Goal: Entertainment & Leisure: Consume media (video, audio)

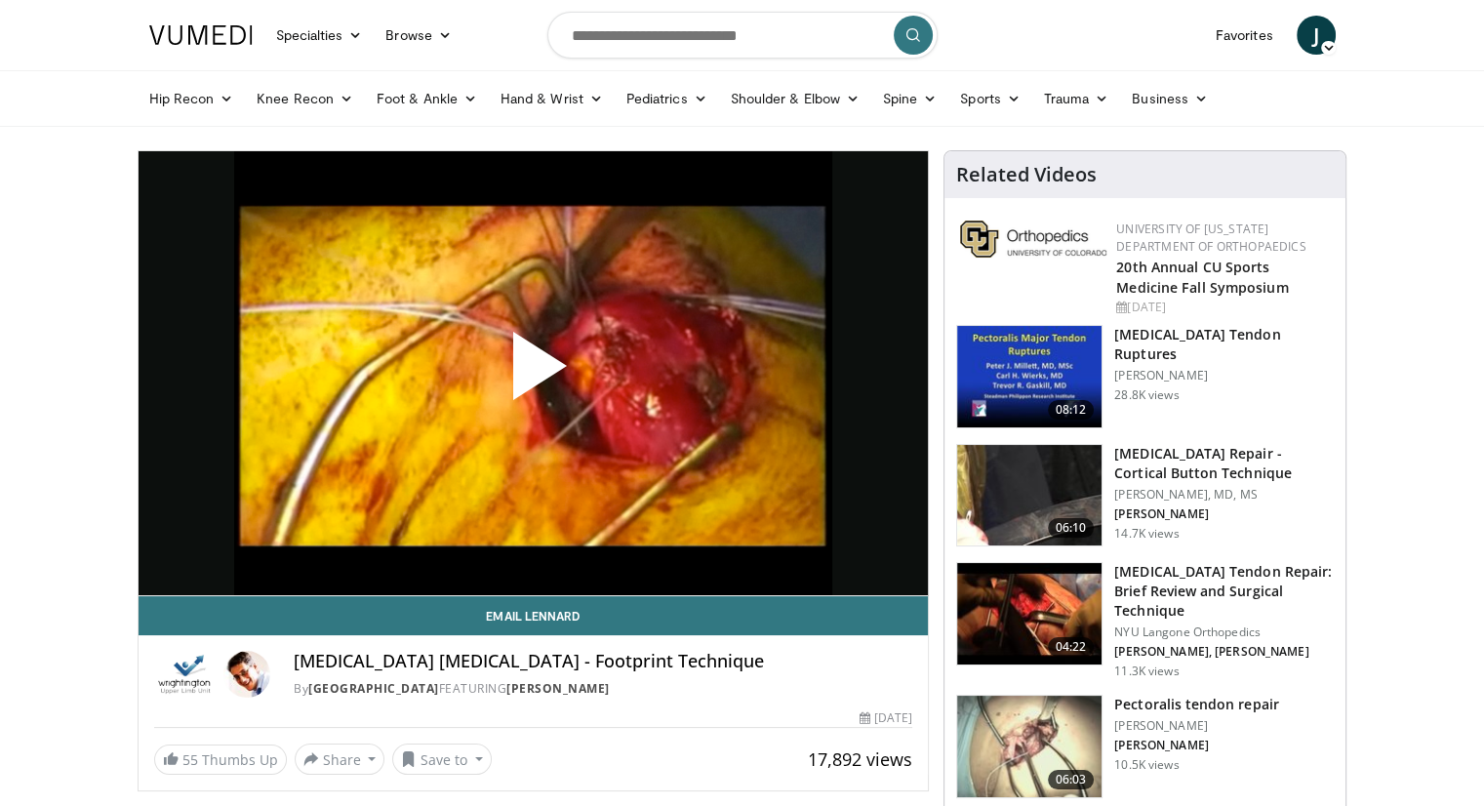
click at [533, 374] on span "Video Player" at bounding box center [533, 374] width 0 height 0
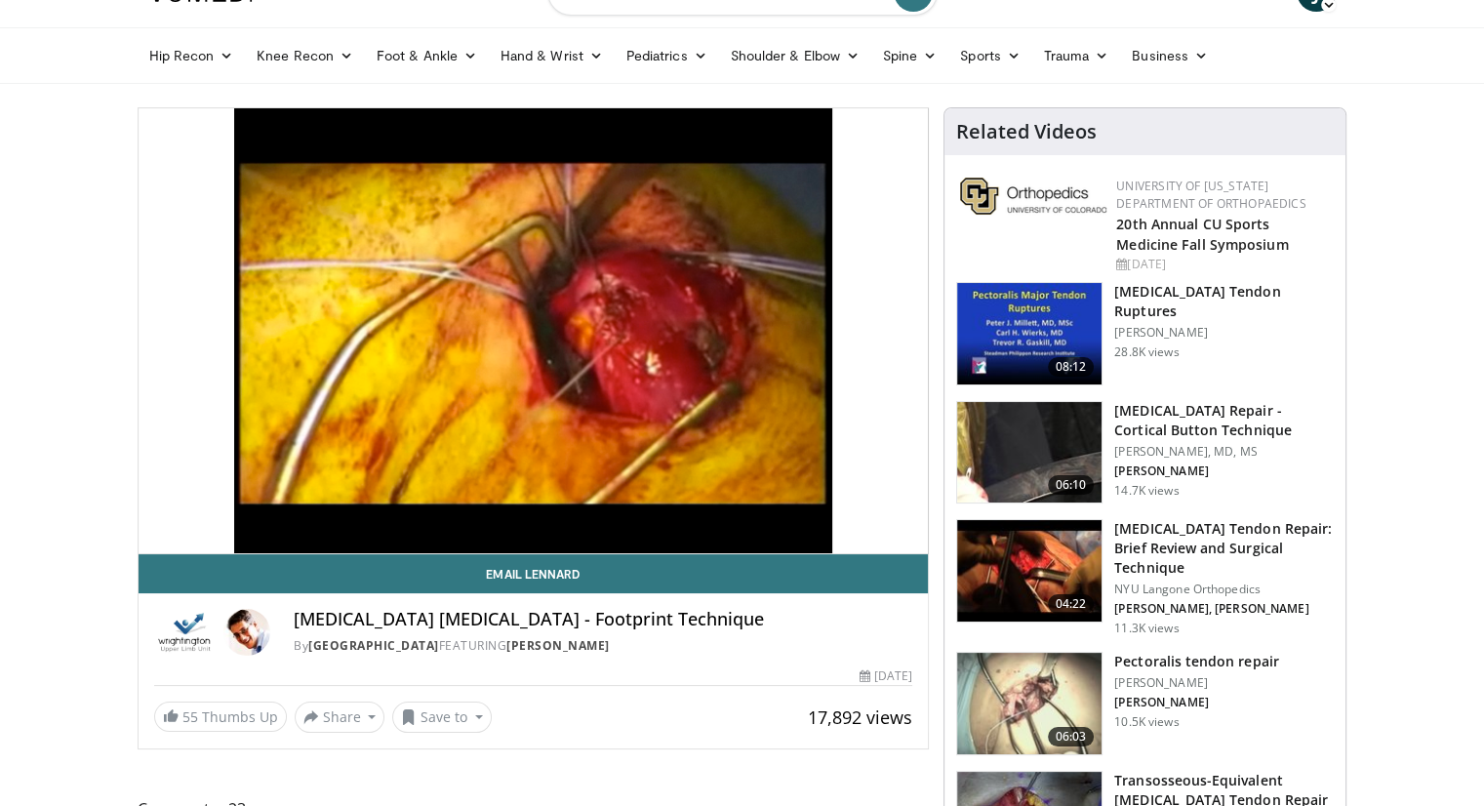
scroll to position [43, 0]
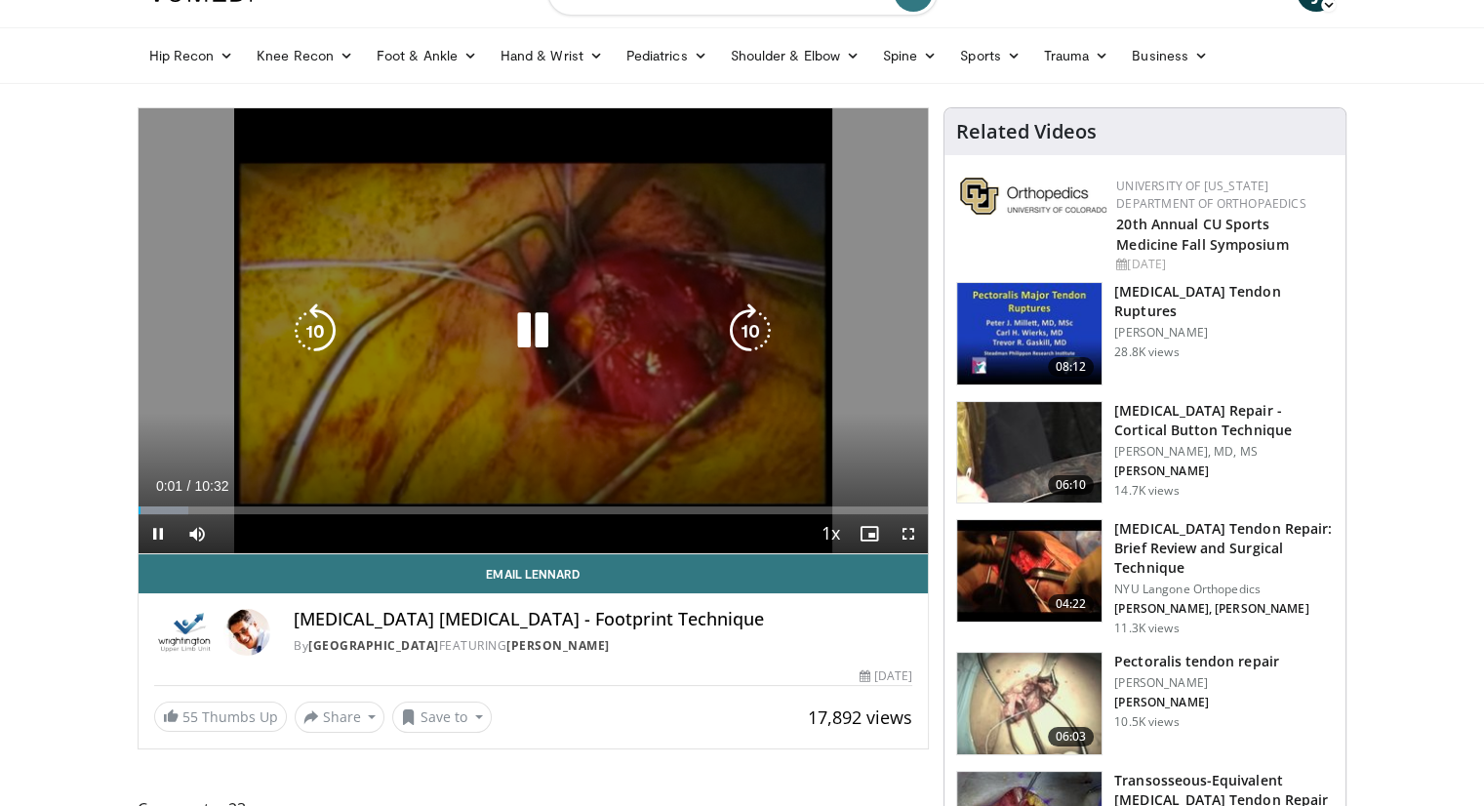
click at [554, 314] on icon "Video Player" at bounding box center [532, 330] width 55 height 55
click at [478, 430] on div "10 seconds Tap to unmute" at bounding box center [534, 330] width 790 height 445
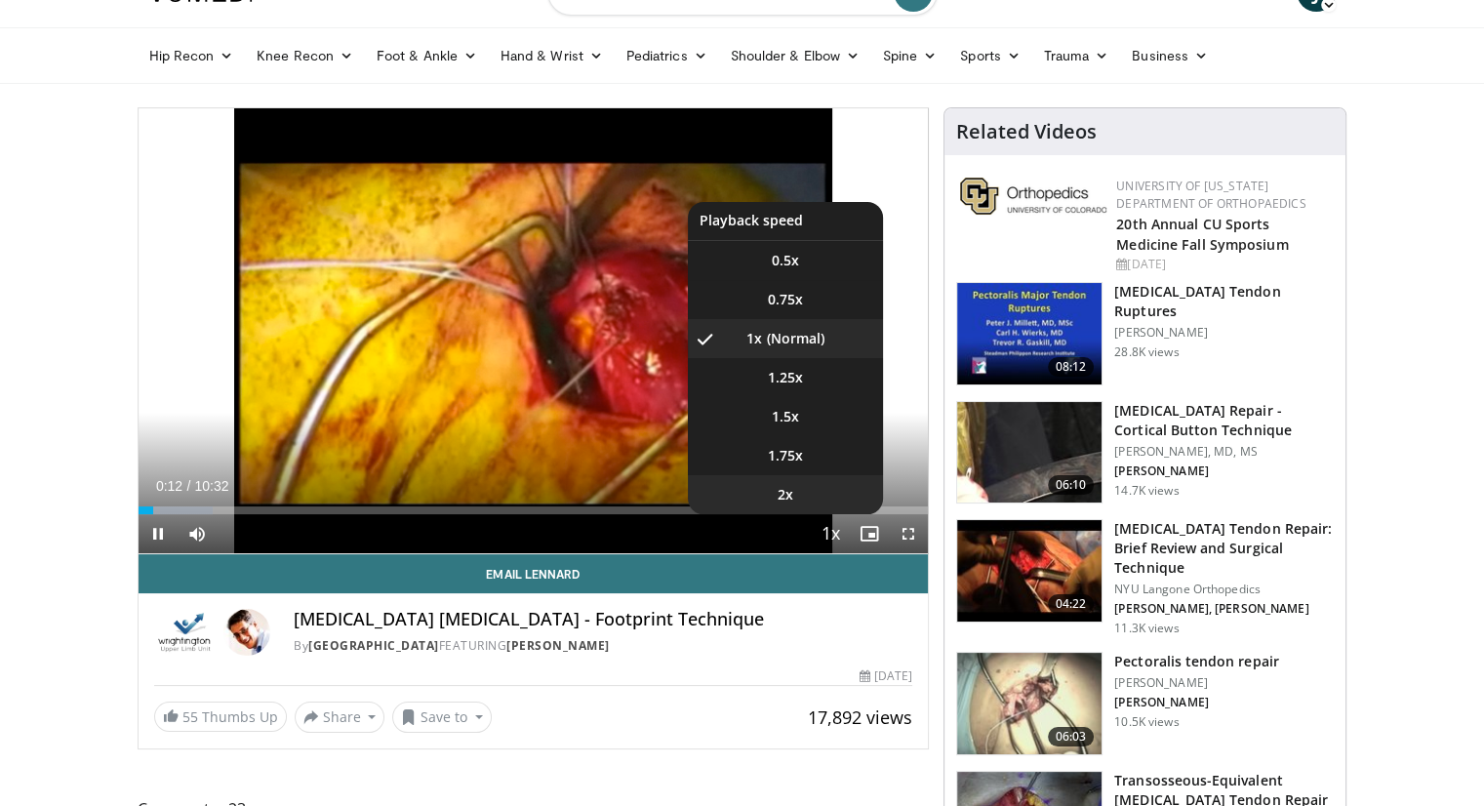
click at [804, 490] on li "2x" at bounding box center [785, 494] width 195 height 39
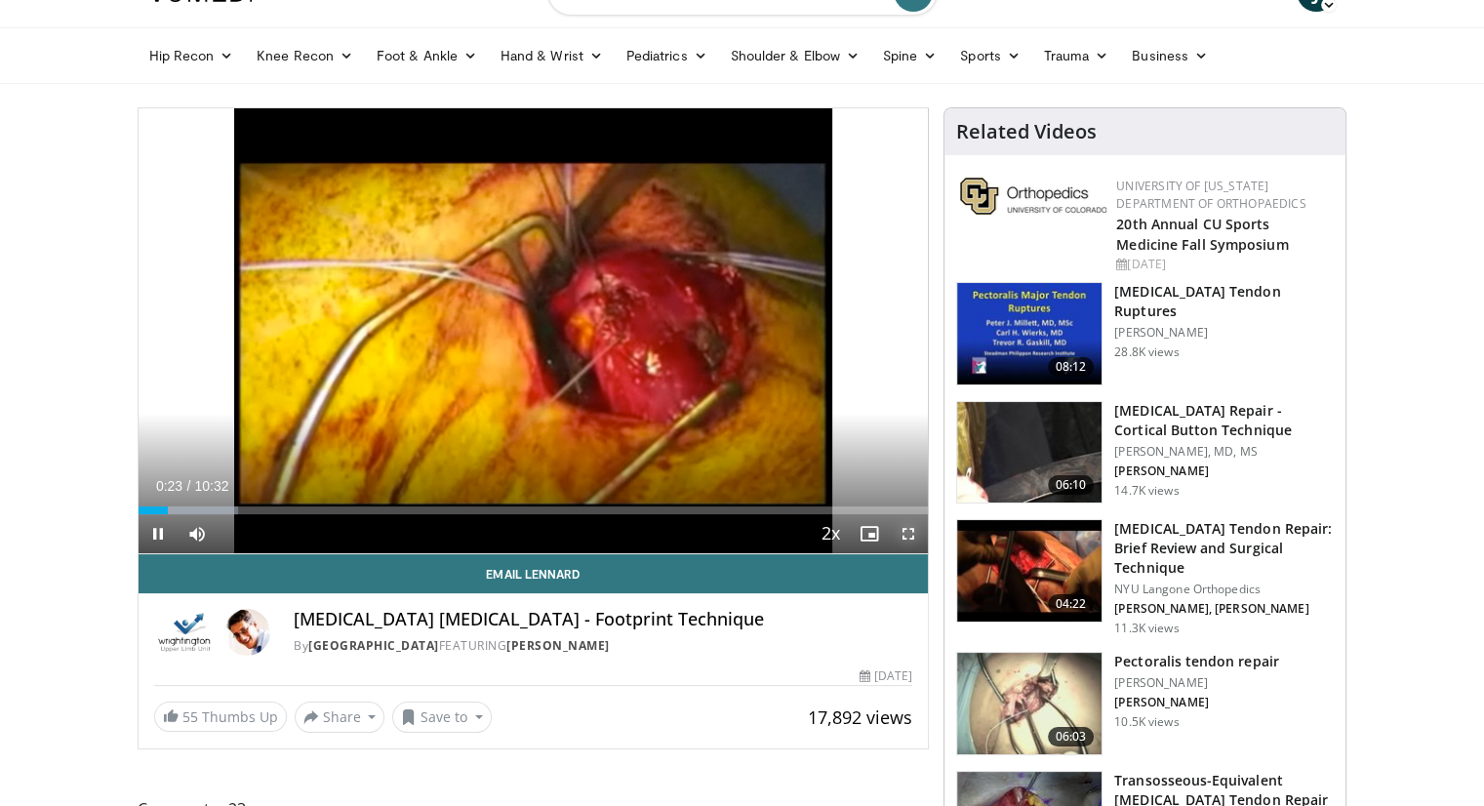
click at [913, 544] on span "Video Player" at bounding box center [908, 533] width 39 height 39
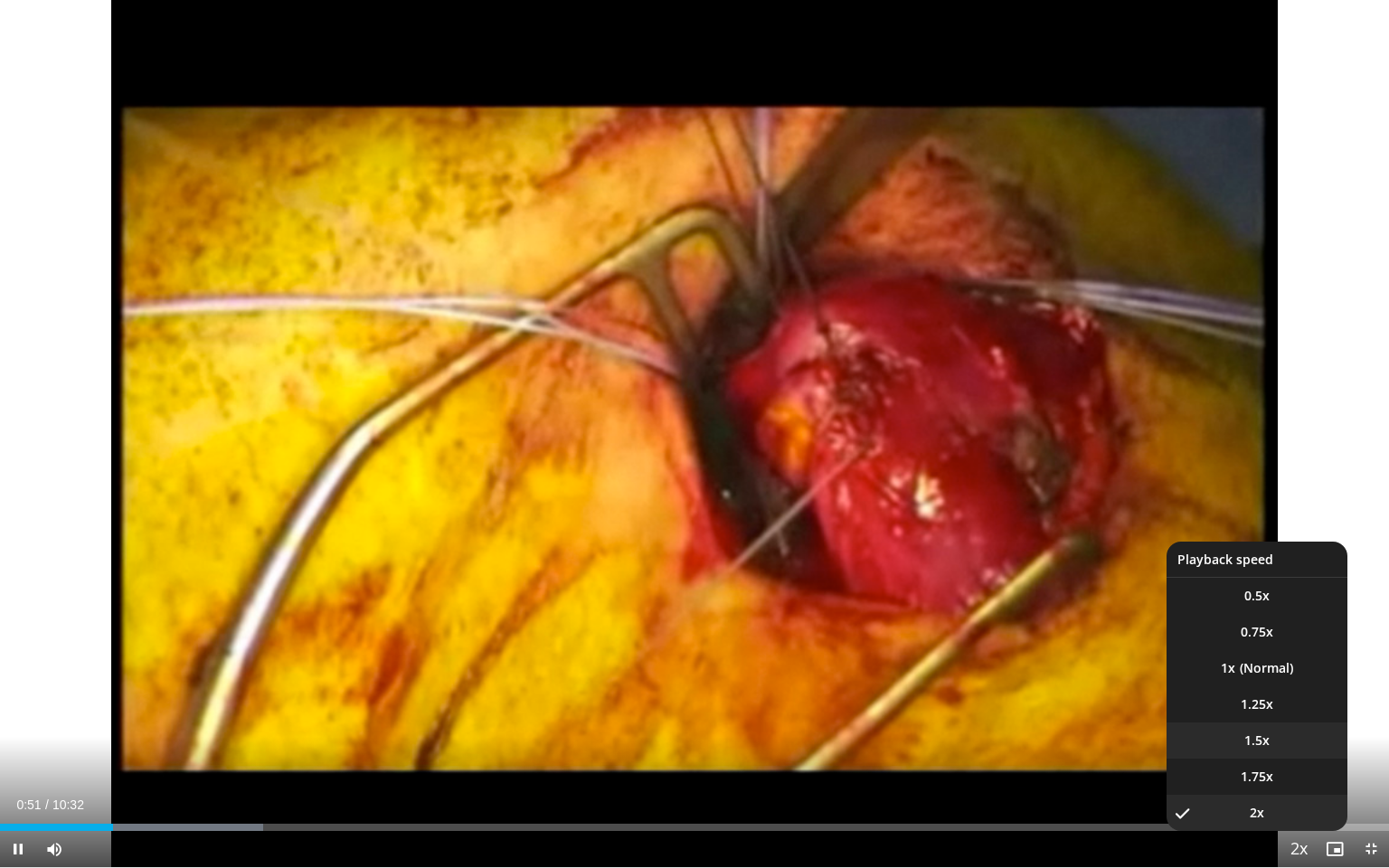
click at [1280, 736] on li "1.5x" at bounding box center [1256, 740] width 181 height 36
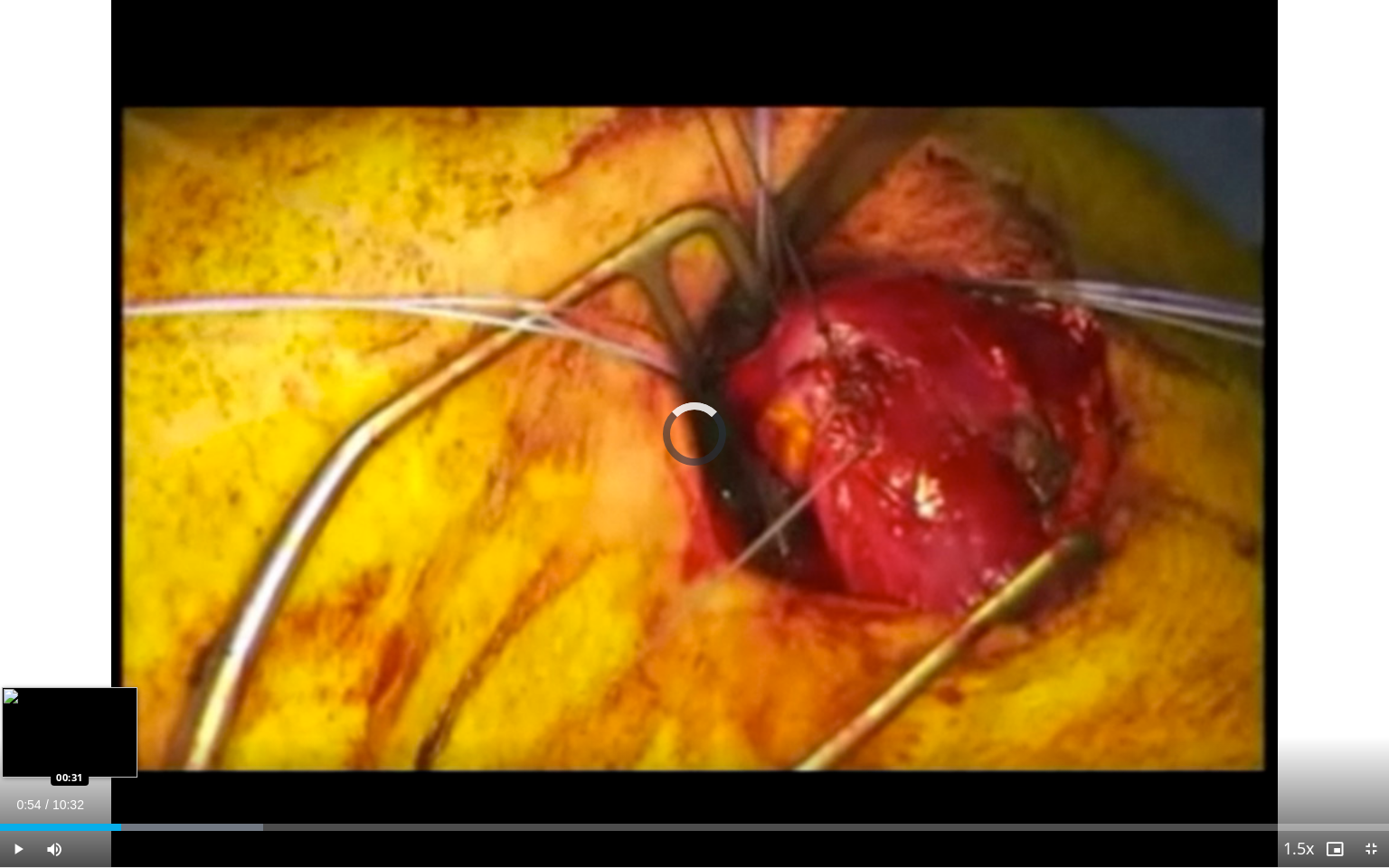
click at [69, 746] on div "00:55" at bounding box center [60, 827] width 121 height 7
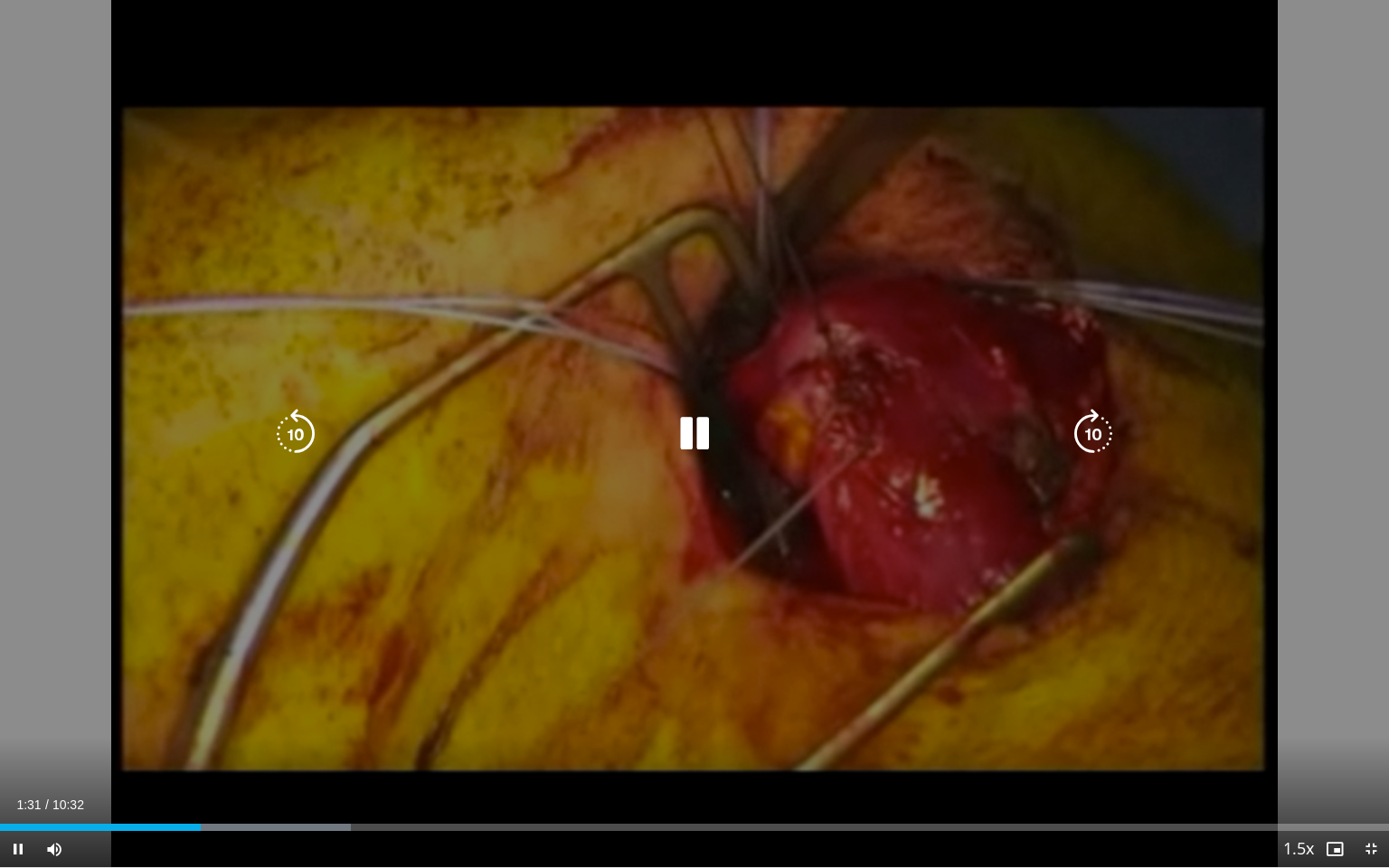
click at [468, 465] on div "10 seconds Tap to unmute" at bounding box center [694, 434] width 1389 height 867
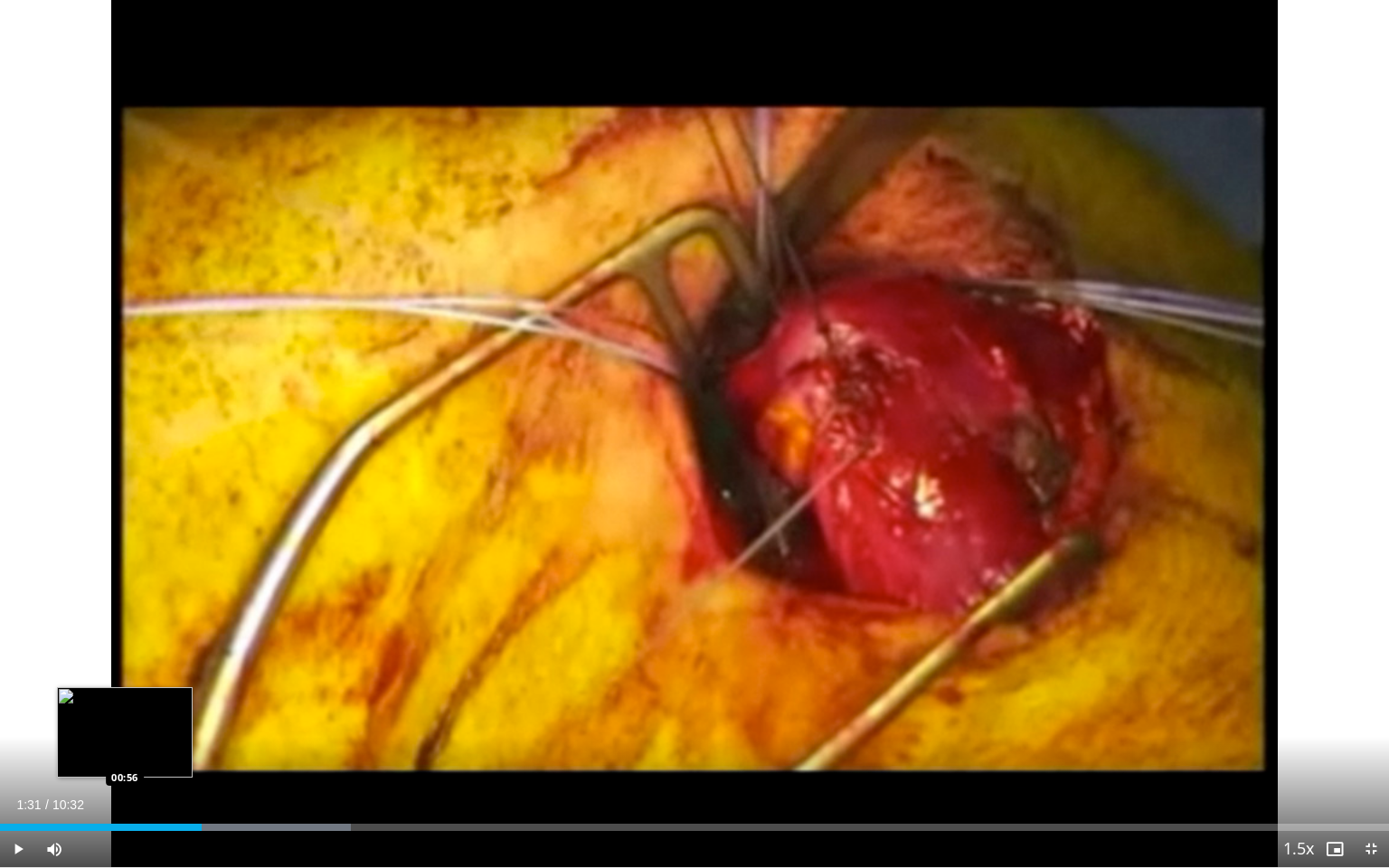
click at [127, 746] on div "Loaded : 25.25% 01:31 00:56" at bounding box center [694, 822] width 1389 height 18
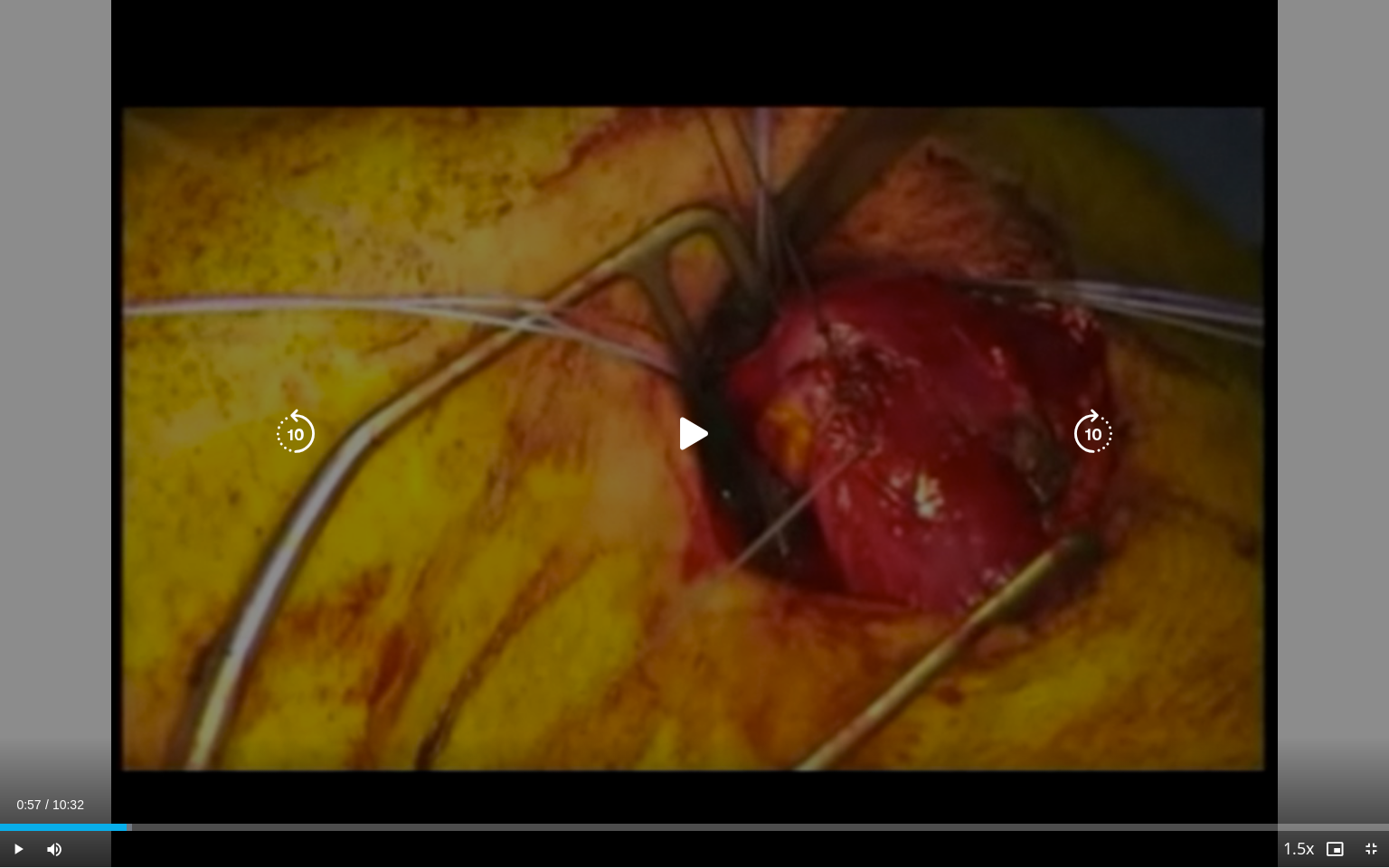
click at [358, 594] on div "10 seconds Tap to unmute" at bounding box center [694, 434] width 1389 height 867
click at [511, 344] on div "10 seconds Tap to unmute" at bounding box center [694, 434] width 1389 height 867
click at [106, 274] on div "10 seconds Tap to unmute" at bounding box center [694, 434] width 1389 height 867
click at [308, 427] on icon "Video Player" at bounding box center [296, 434] width 51 height 51
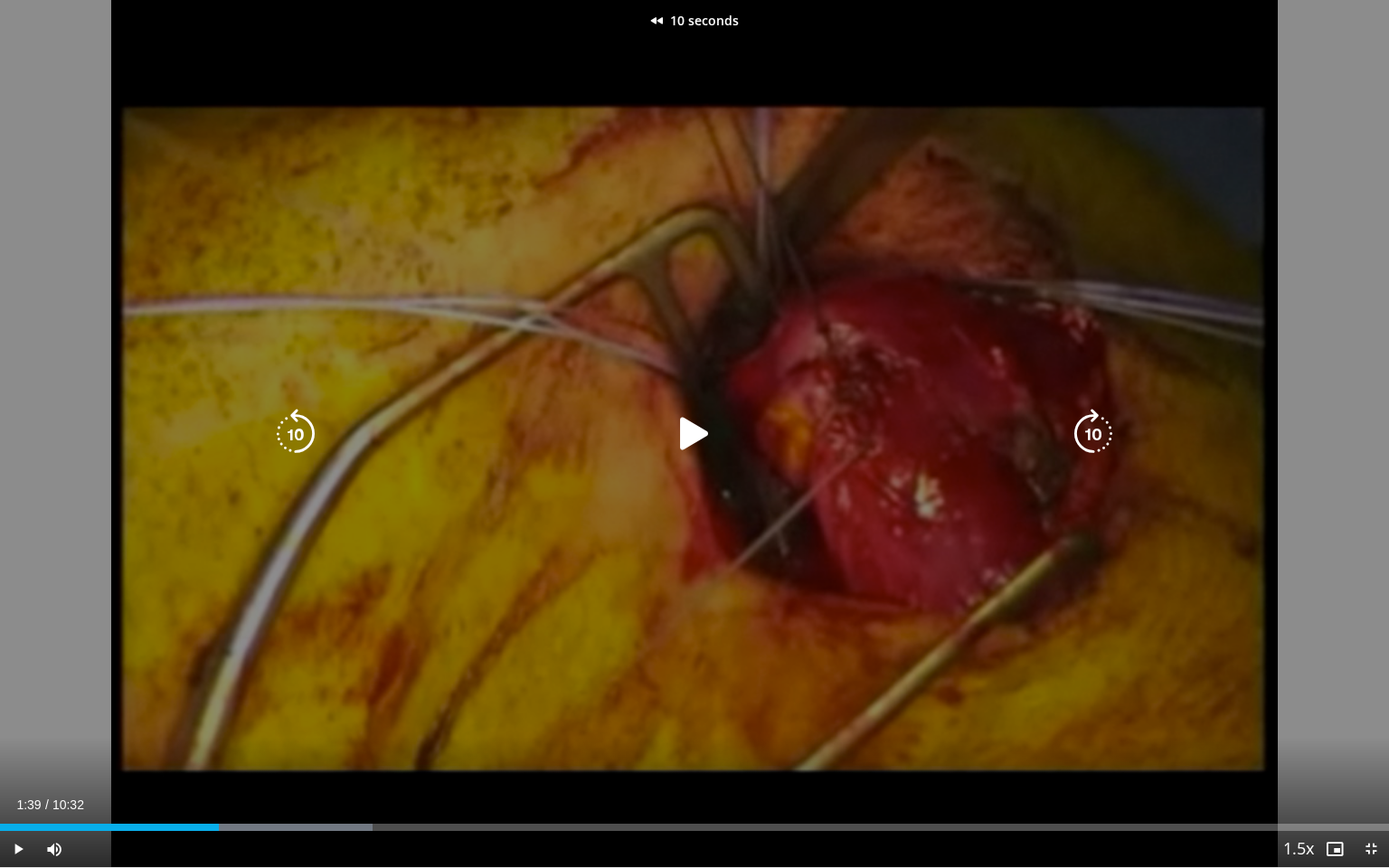
click at [629, 424] on div "Video Player" at bounding box center [695, 434] width 834 height 36
click at [682, 432] on icon "Video Player" at bounding box center [694, 434] width 51 height 51
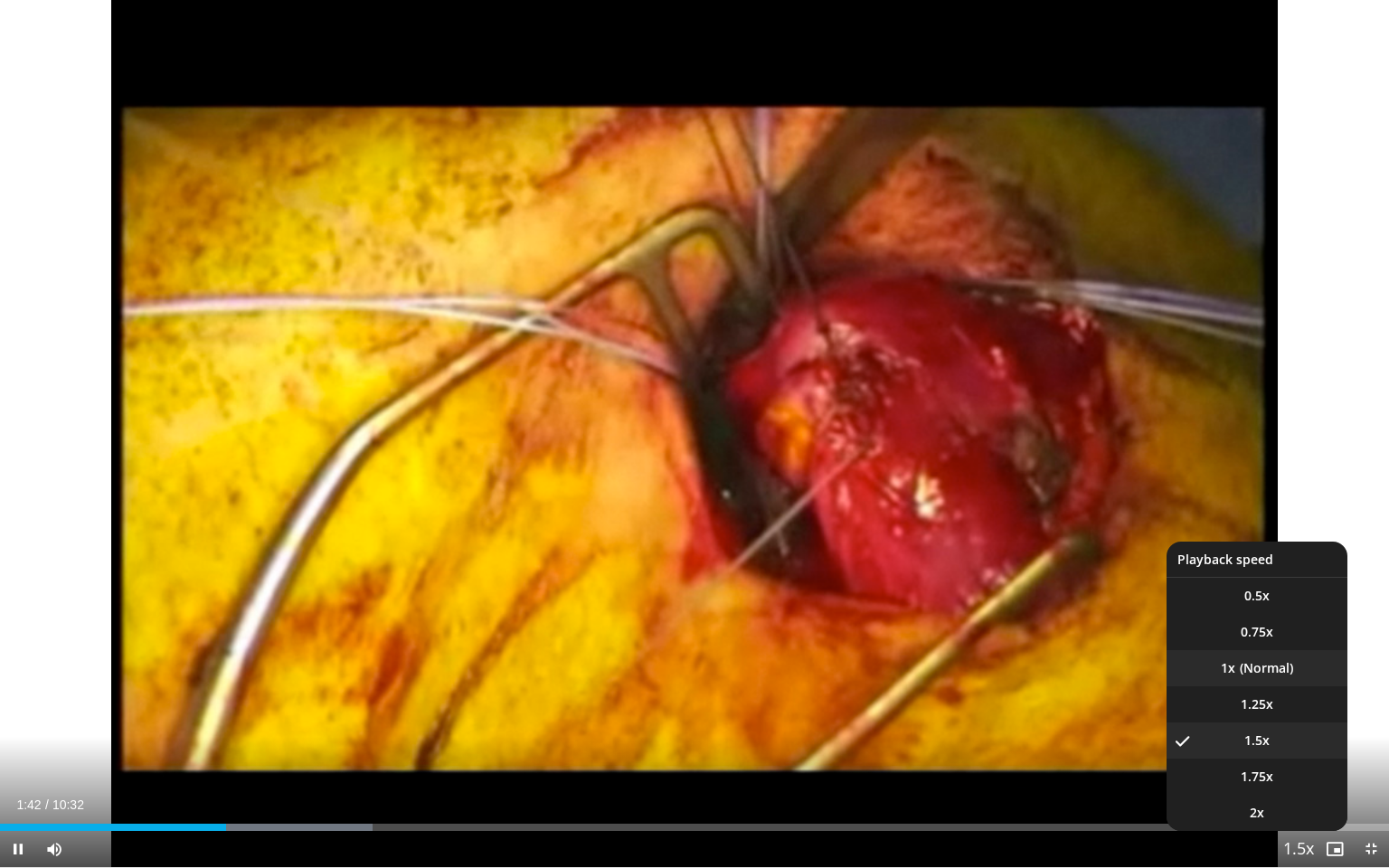
click at [1278, 673] on li "1x" at bounding box center [1256, 668] width 181 height 36
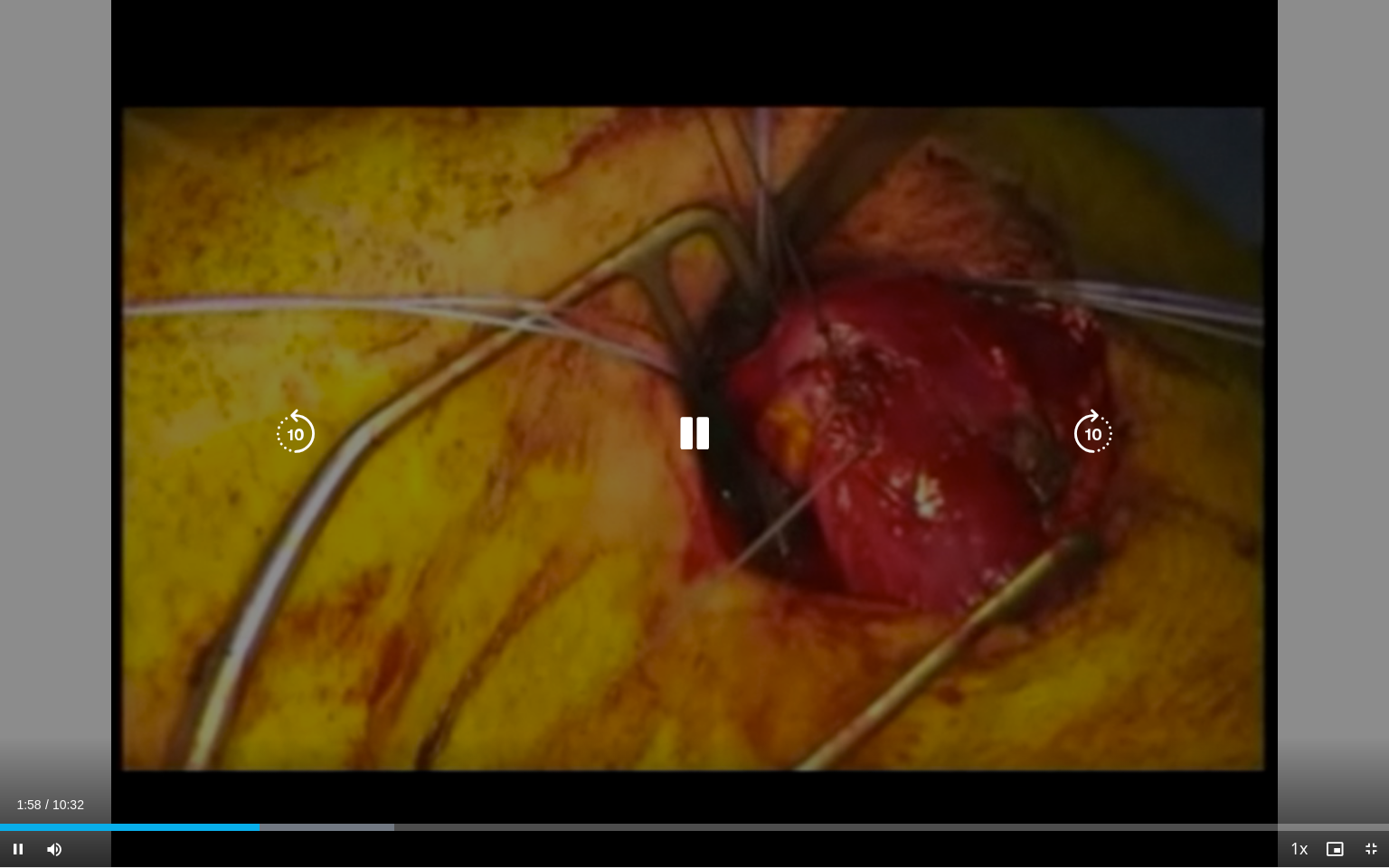
click at [1250, 618] on div "10 seconds Tap to unmute" at bounding box center [694, 434] width 1389 height 867
click at [726, 437] on div "Video Player" at bounding box center [695, 434] width 834 height 36
click at [688, 430] on icon "Video Player" at bounding box center [694, 434] width 51 height 51
click at [745, 398] on div "10 seconds Tap to unmute" at bounding box center [694, 434] width 1389 height 867
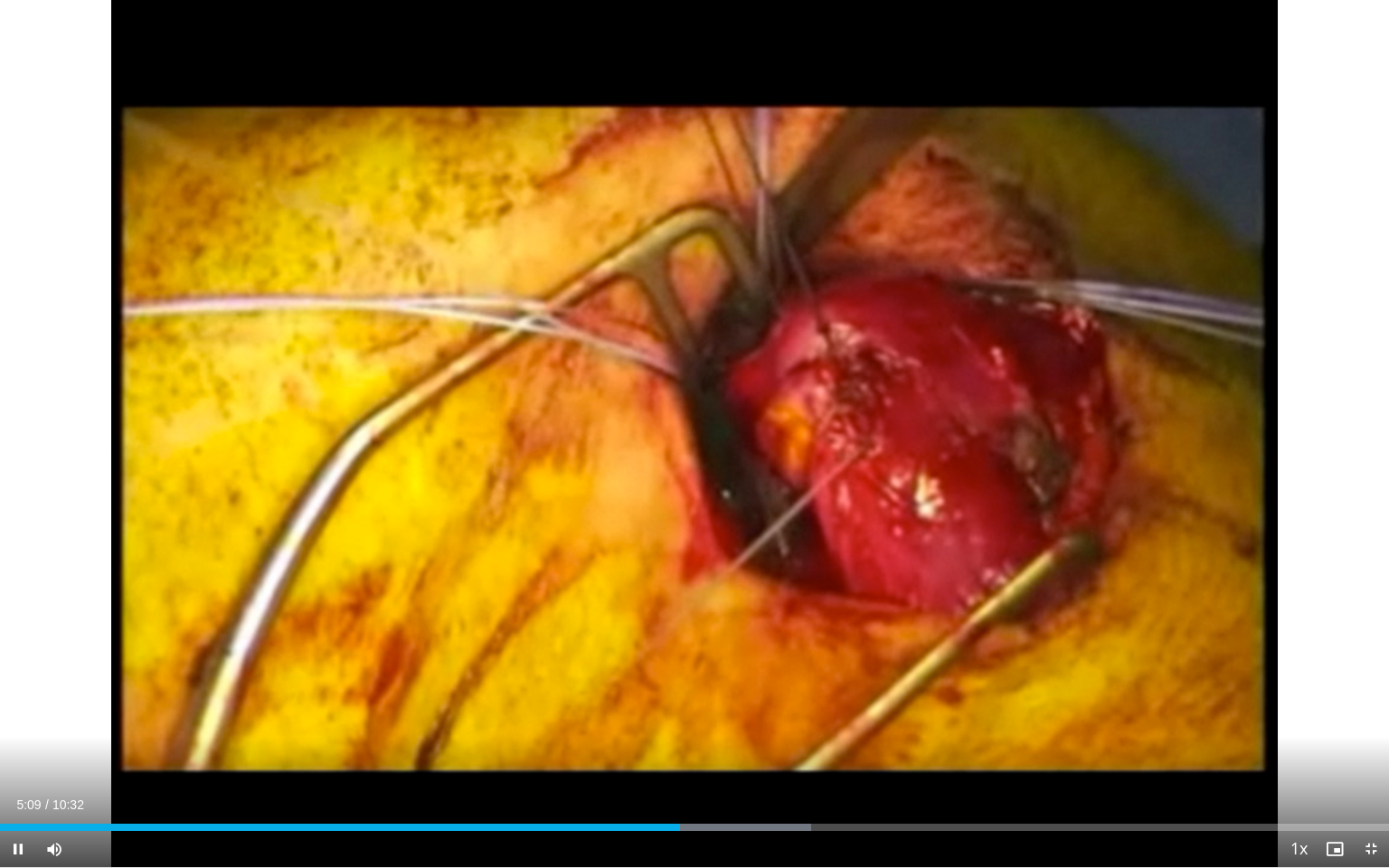
click at [620, 746] on div "Current Time 5:09 / Duration 10:32 Pause Skip Backward Skip Forward Mute Loaded…" at bounding box center [694, 849] width 1389 height 36
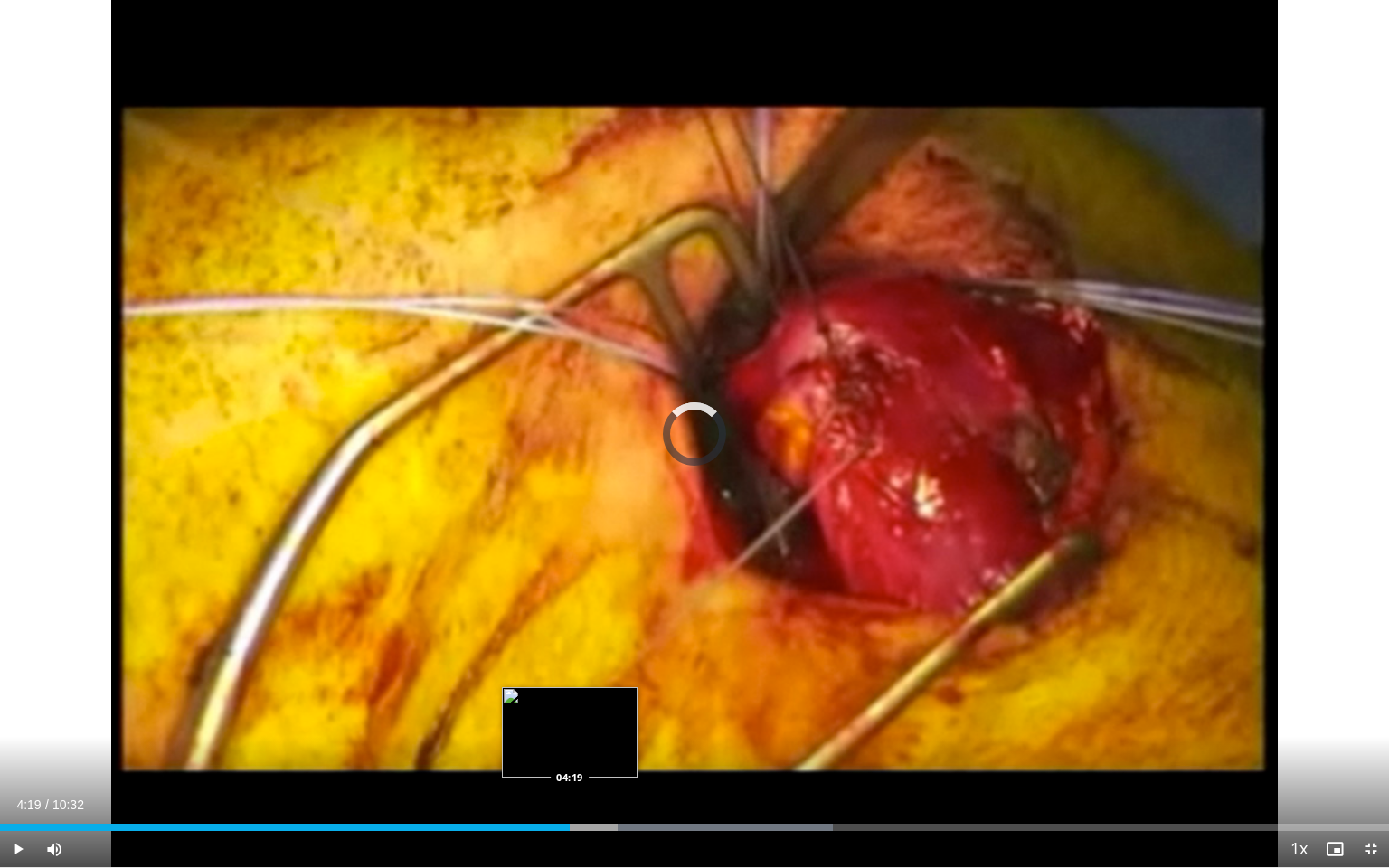
click at [569, 746] on div "05:11" at bounding box center [284, 827] width 570 height 7
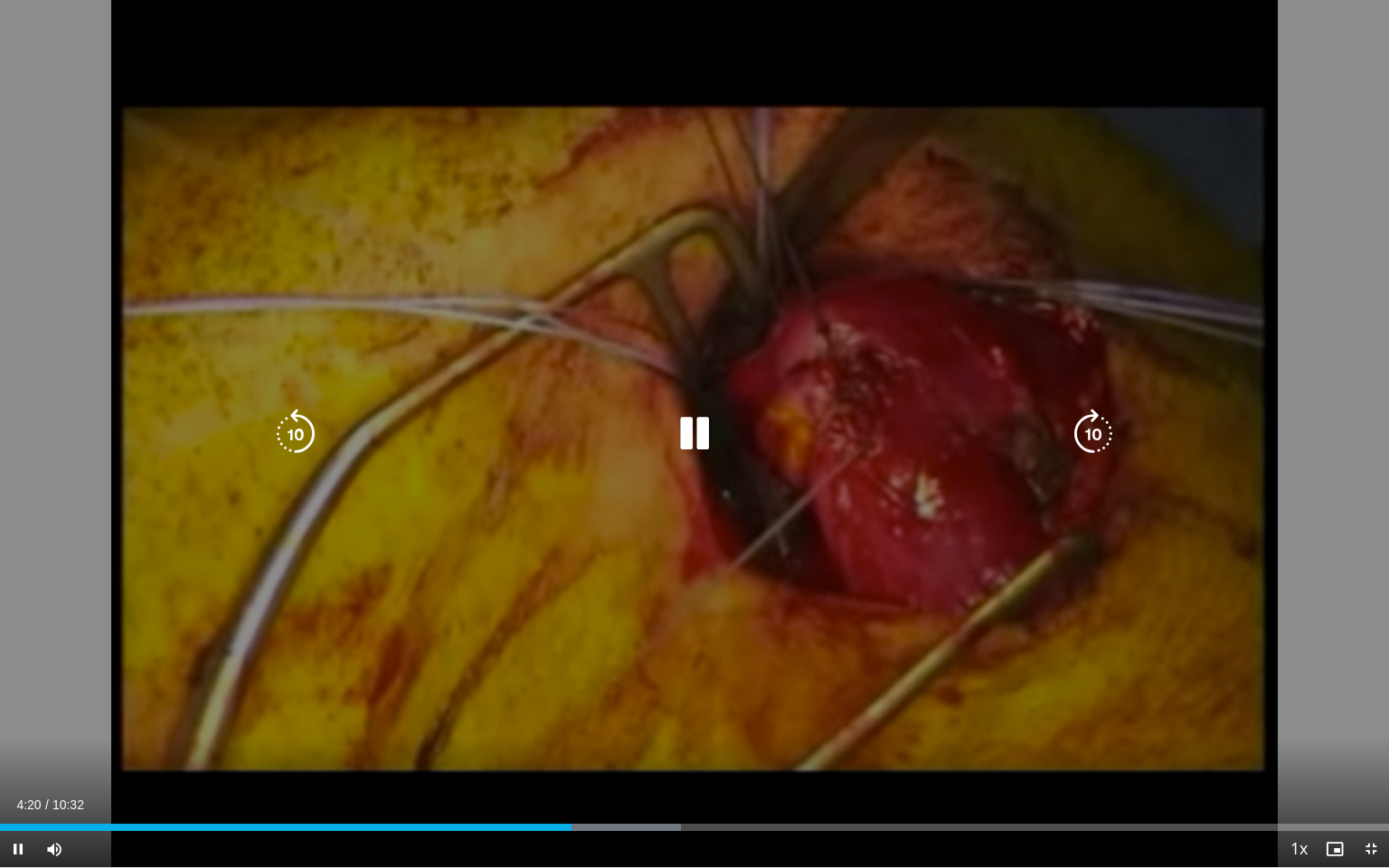
click at [705, 584] on div "10 seconds Tap to unmute" at bounding box center [694, 434] width 1389 height 867
drag, startPoint x: 671, startPoint y: 435, endPoint x: 538, endPoint y: 443, distance: 133.2
click at [538, 443] on div "10 seconds Tap to unmute" at bounding box center [694, 434] width 1389 height 867
click at [1105, 440] on icon "Video Player" at bounding box center [1092, 434] width 51 height 51
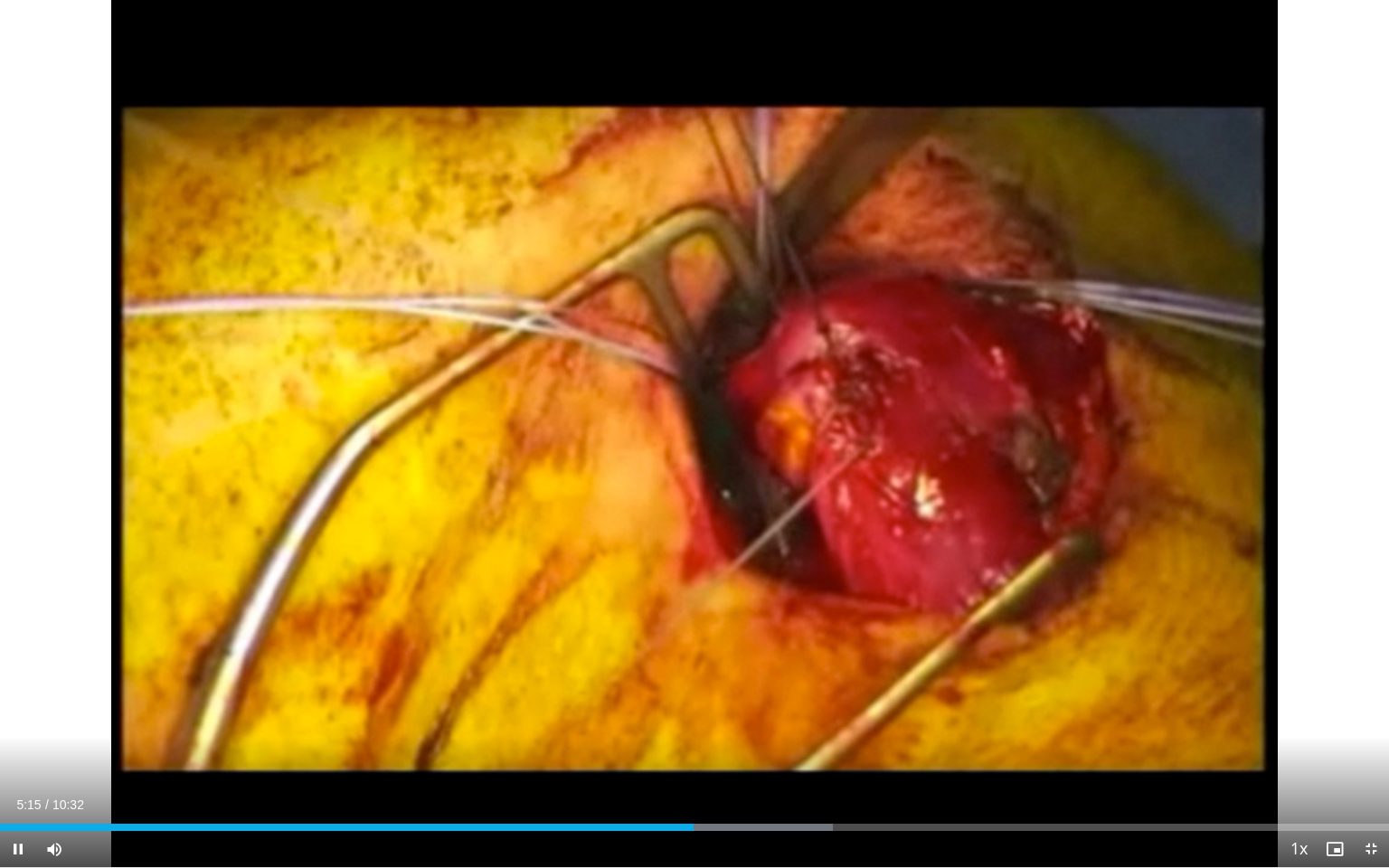
click at [562, 746] on div "Current Time 5:15 / Duration 10:32 Pause Skip Backward Skip Forward Mute Loaded…" at bounding box center [694, 849] width 1389 height 36
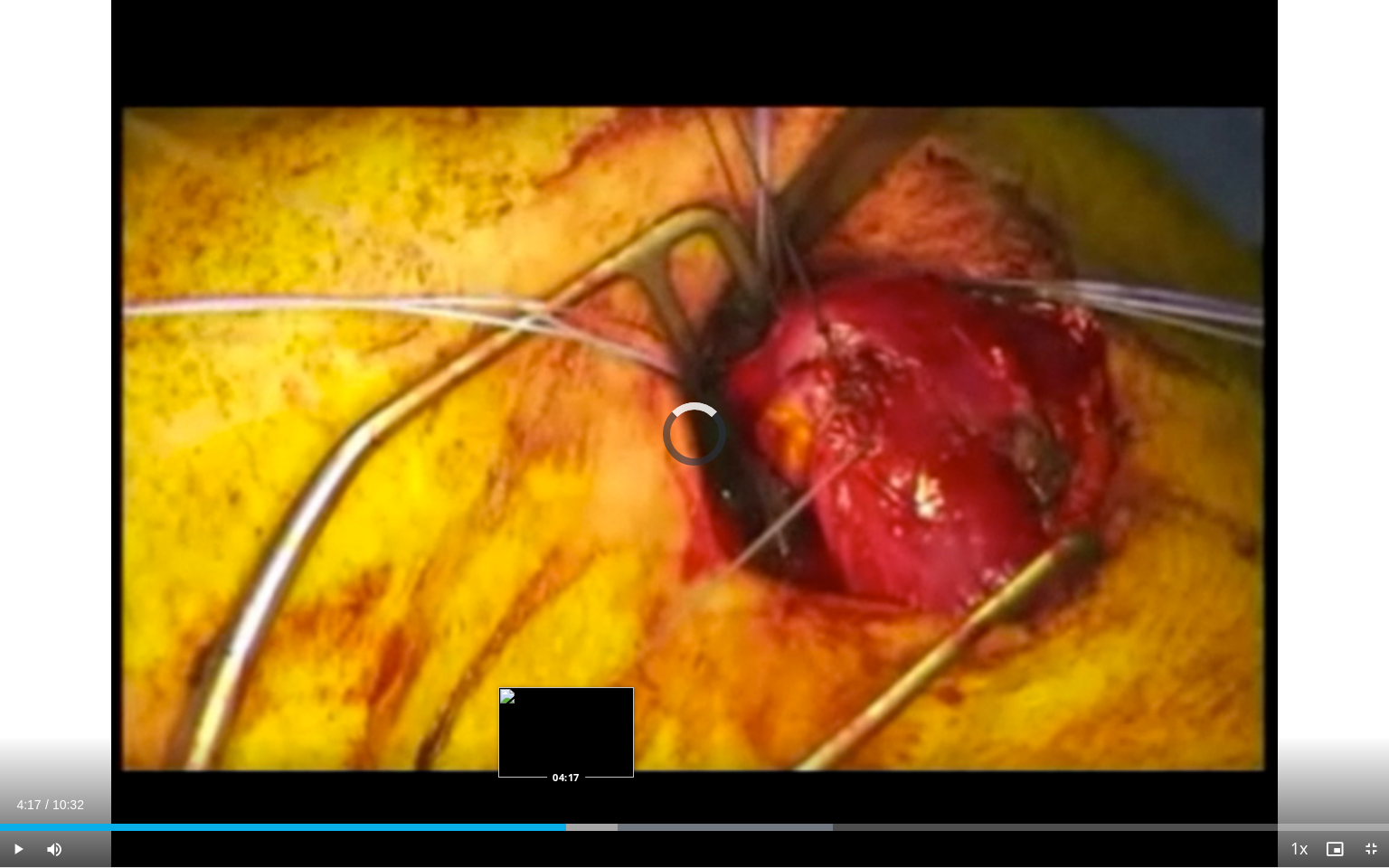
click at [565, 746] on div "05:16" at bounding box center [283, 827] width 566 height 7
click at [535, 746] on div "Loaded : 52.09% 04:20 04:04" at bounding box center [694, 827] width 1389 height 7
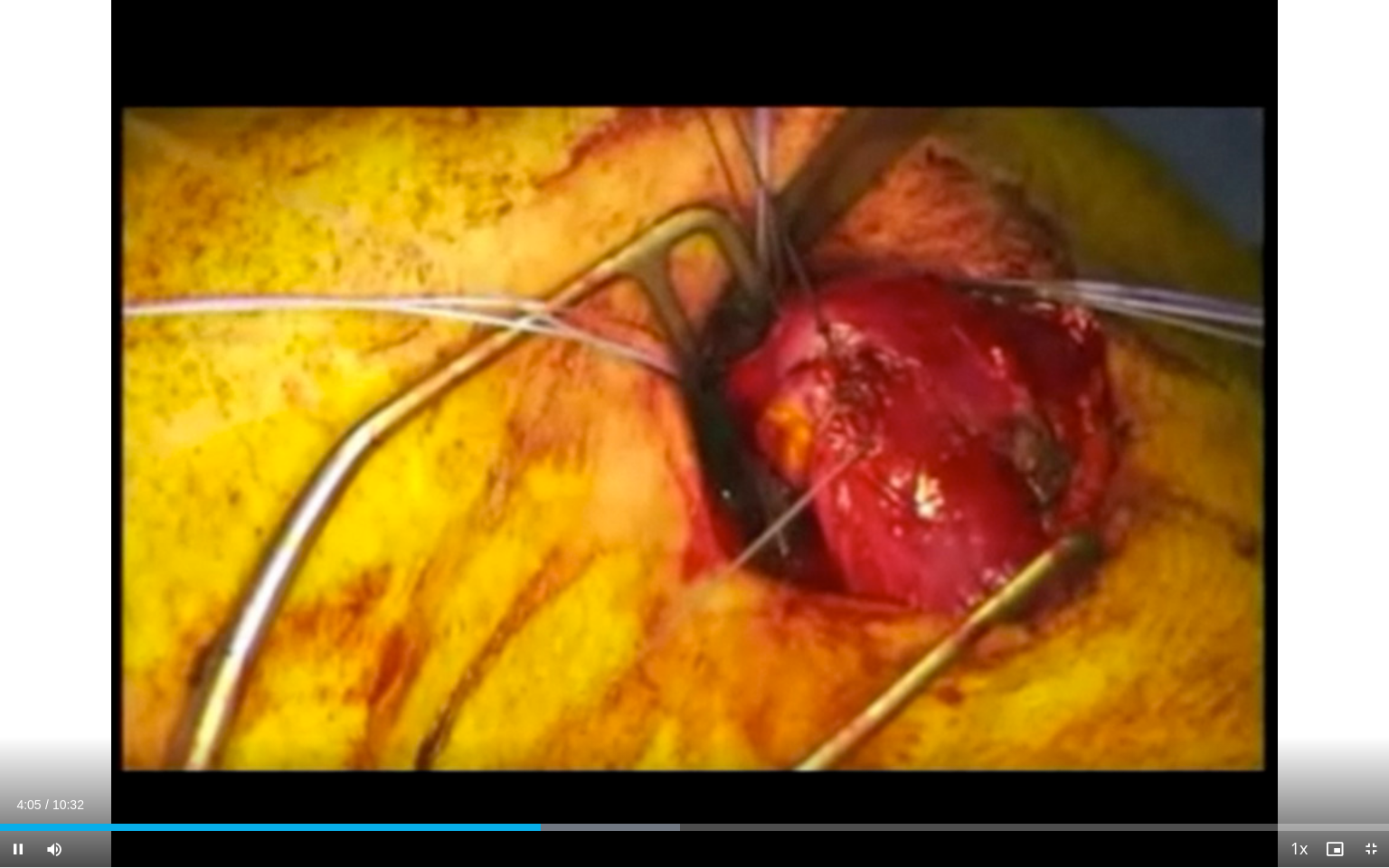
click at [494, 746] on div "Current Time 4:05 / Duration 10:32 Pause Skip Backward Skip Forward Mute Loaded…" at bounding box center [694, 849] width 1389 height 36
click at [483, 746] on div "Loaded : 48.94% 04:07 03:41" at bounding box center [694, 822] width 1389 height 18
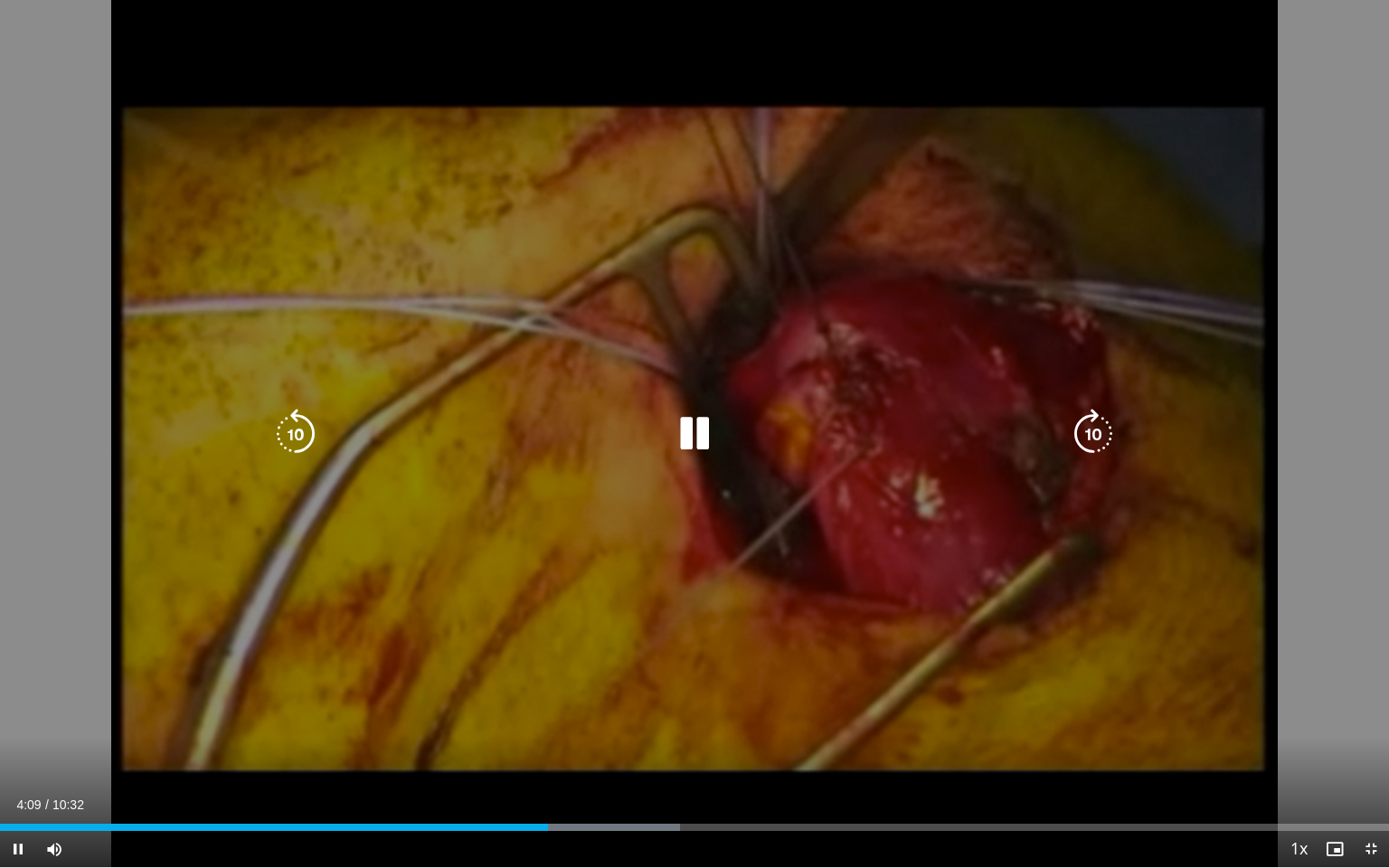
click at [907, 557] on div "10 seconds Tap to unmute" at bounding box center [694, 434] width 1389 height 867
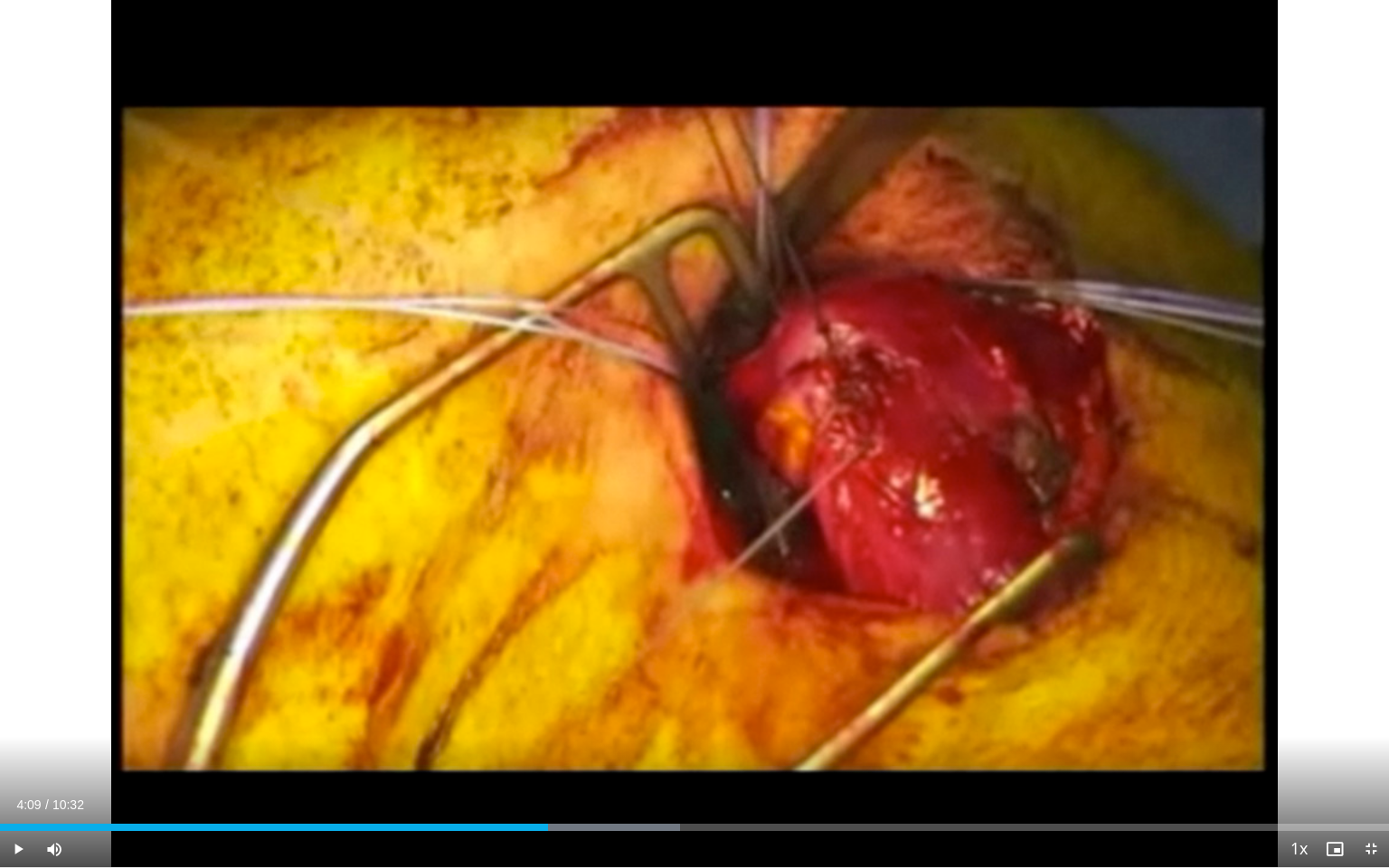
drag, startPoint x: 907, startPoint y: 557, endPoint x: 662, endPoint y: 420, distance: 280.7
click at [662, 420] on div "10 seconds Tap to unmute" at bounding box center [694, 434] width 1389 height 867
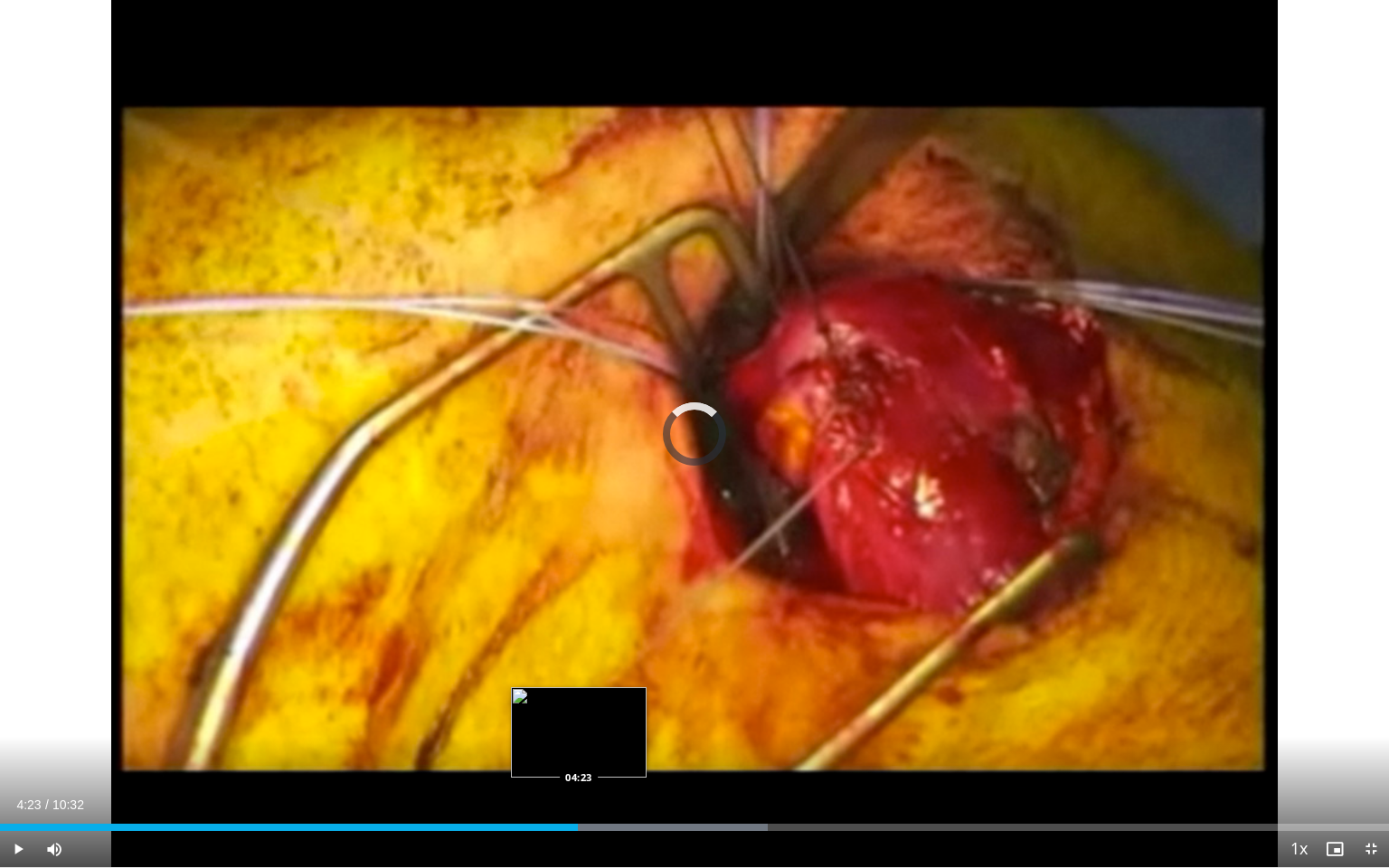
click at [577, 746] on div "Loaded : 55.25% 04:23 04:23" at bounding box center [694, 827] width 1389 height 7
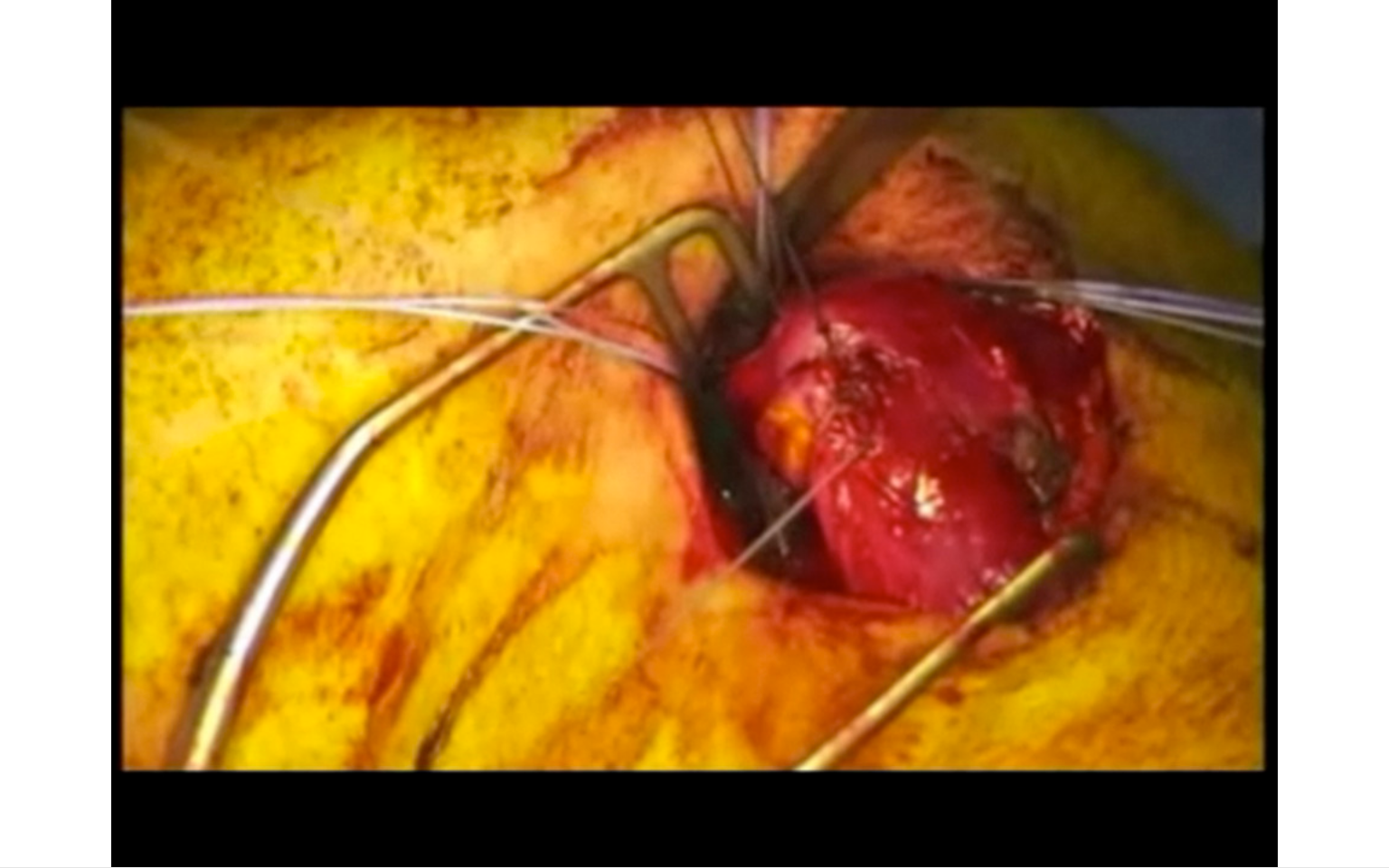
click at [549, 746] on div "10 seconds Tap to unmute" at bounding box center [694, 434] width 1389 height 867
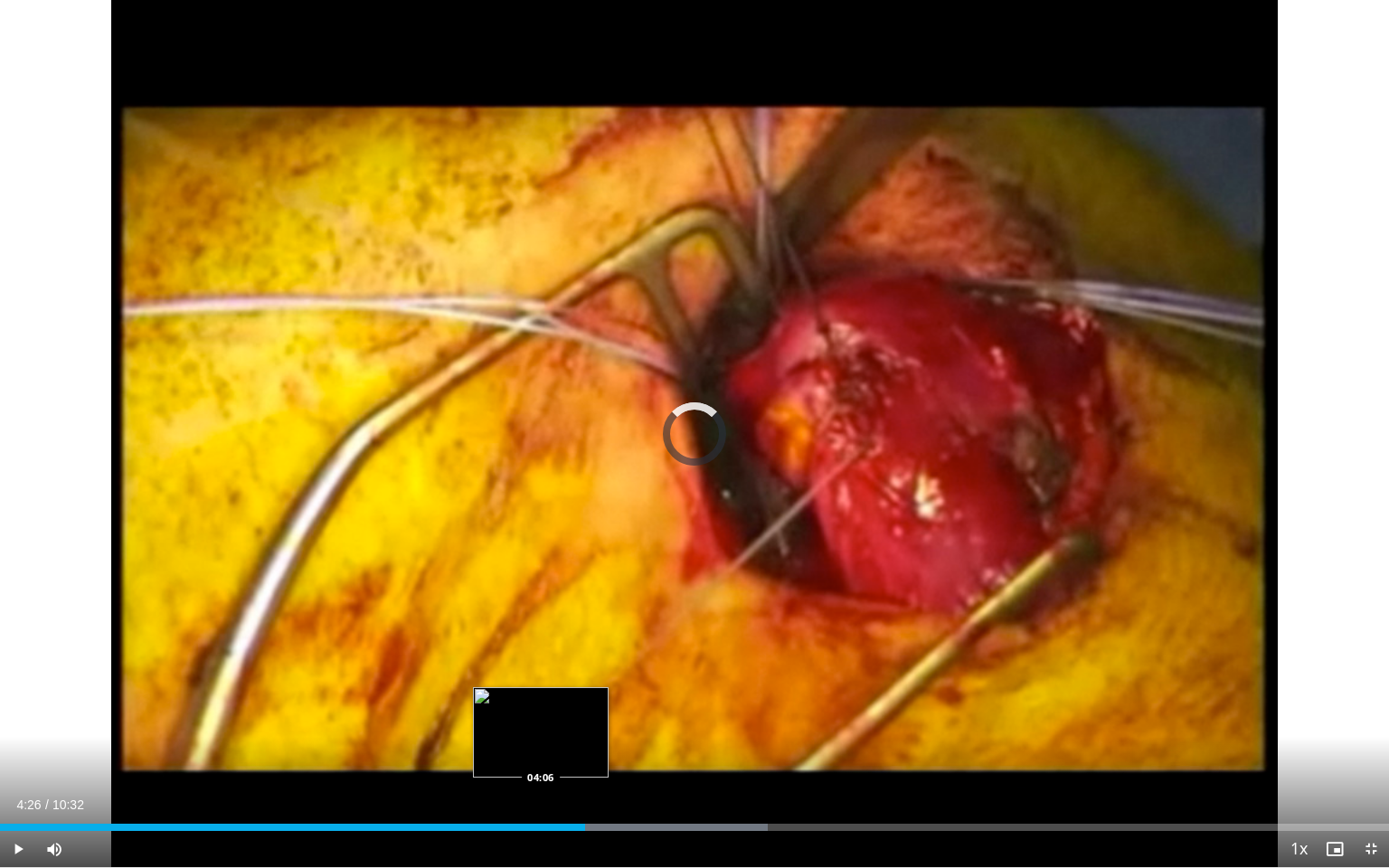
click at [540, 746] on div "Loaded : 55.25% 04:26 04:06" at bounding box center [694, 822] width 1389 height 18
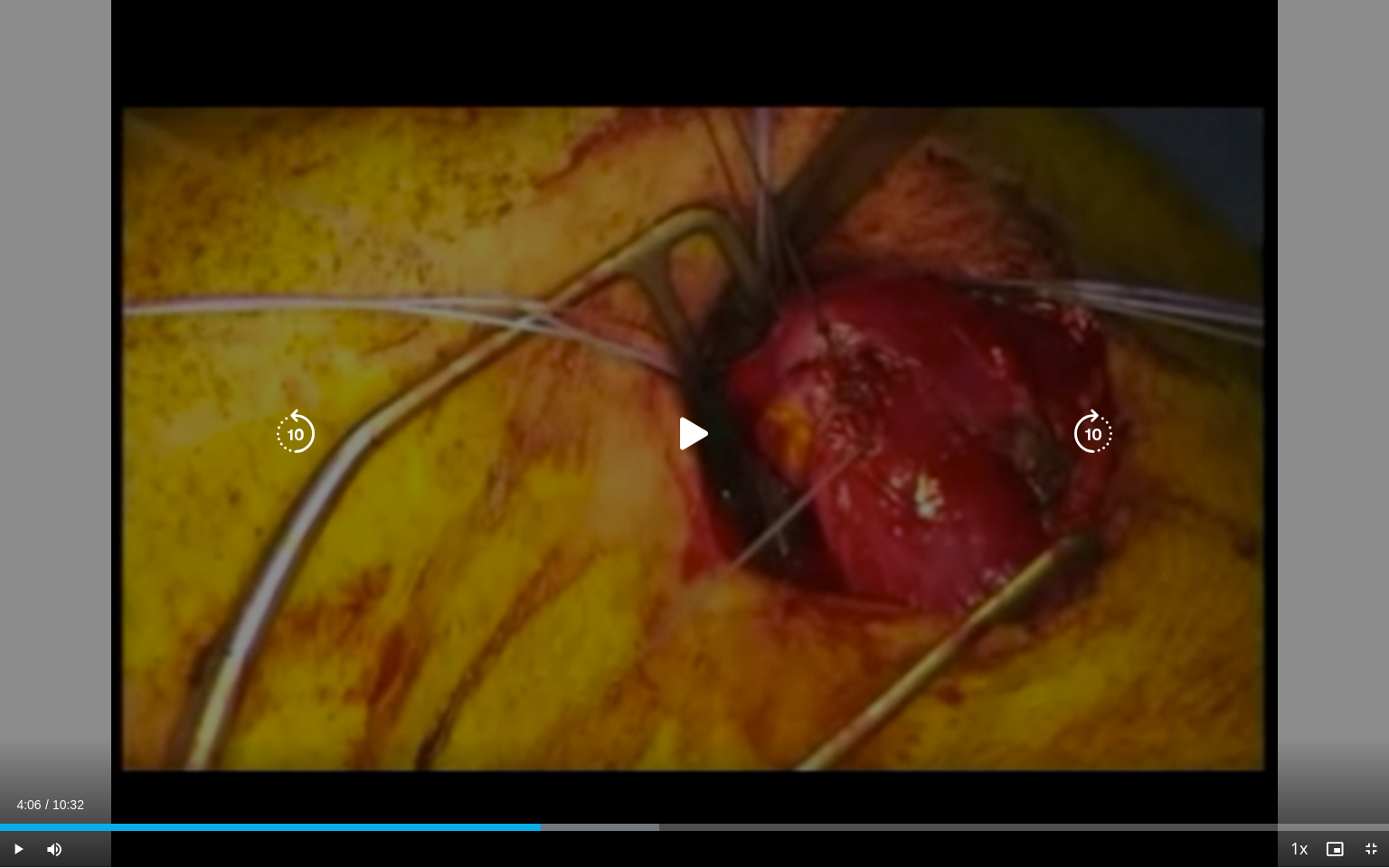
click at [688, 455] on icon "Video Player" at bounding box center [694, 434] width 51 height 51
click at [280, 415] on icon "Video Player" at bounding box center [296, 434] width 51 height 51
click at [689, 444] on icon "Video Player" at bounding box center [694, 434] width 51 height 51
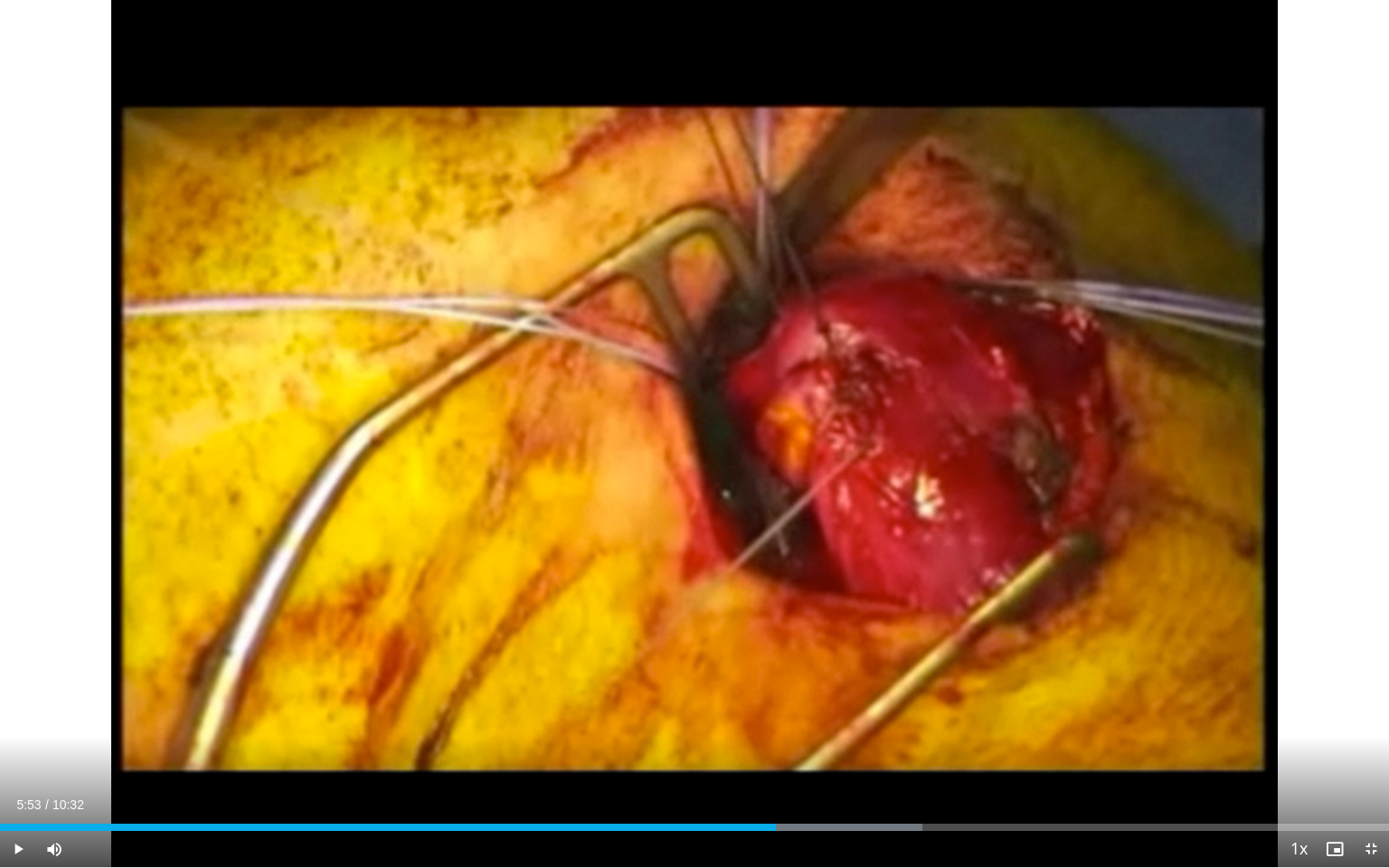
click at [689, 444] on div "10 seconds Tap to unmute" at bounding box center [694, 434] width 1389 height 867
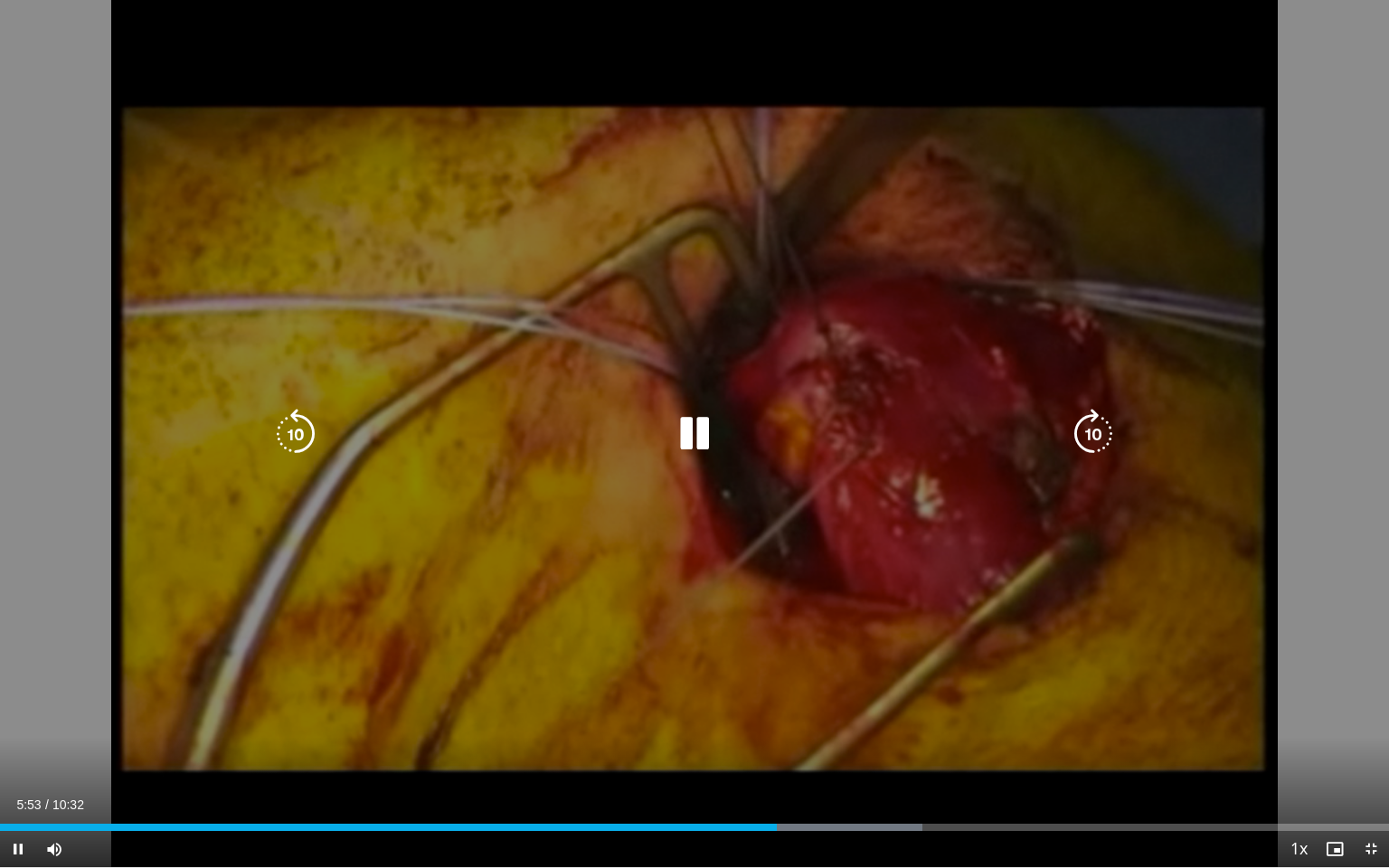
click at [690, 434] on icon "Video Player" at bounding box center [694, 434] width 51 height 51
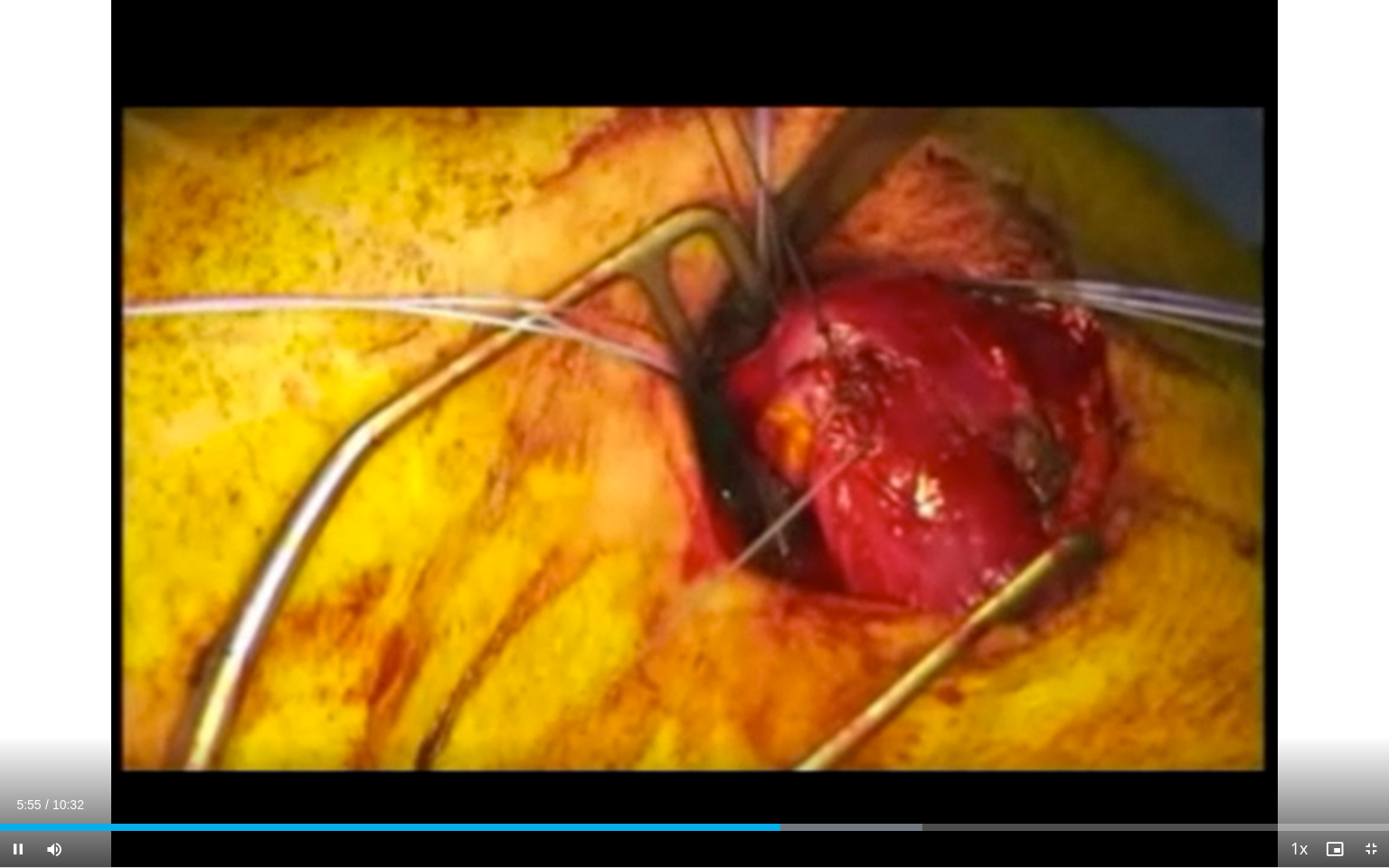
click at [690, 434] on div "10 seconds Tap to unmute" at bounding box center [694, 434] width 1389 height 867
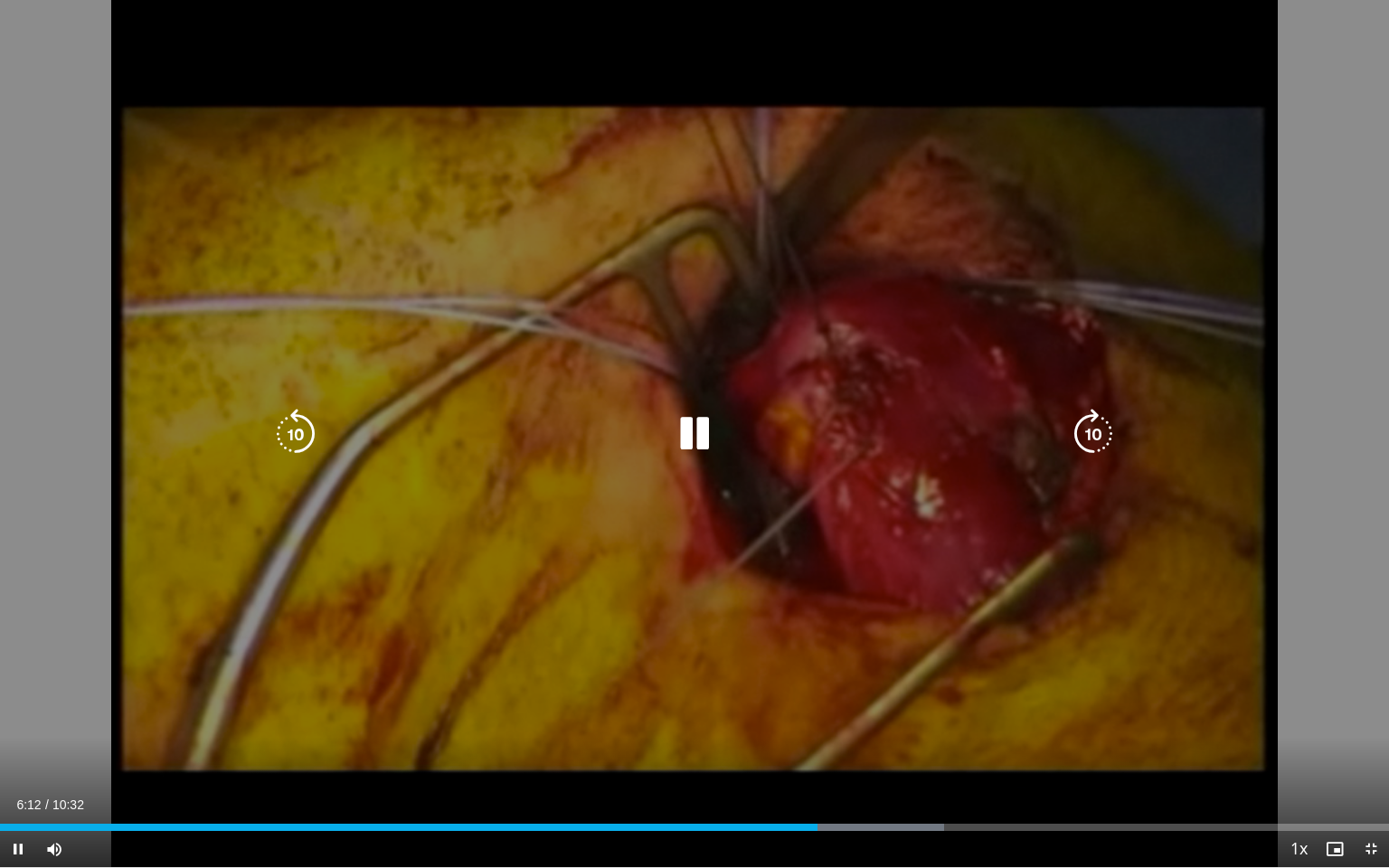
click at [567, 575] on div "10 seconds Tap to unmute" at bounding box center [694, 434] width 1389 height 867
click at [680, 472] on div "10 seconds Tap to unmute" at bounding box center [694, 434] width 1389 height 867
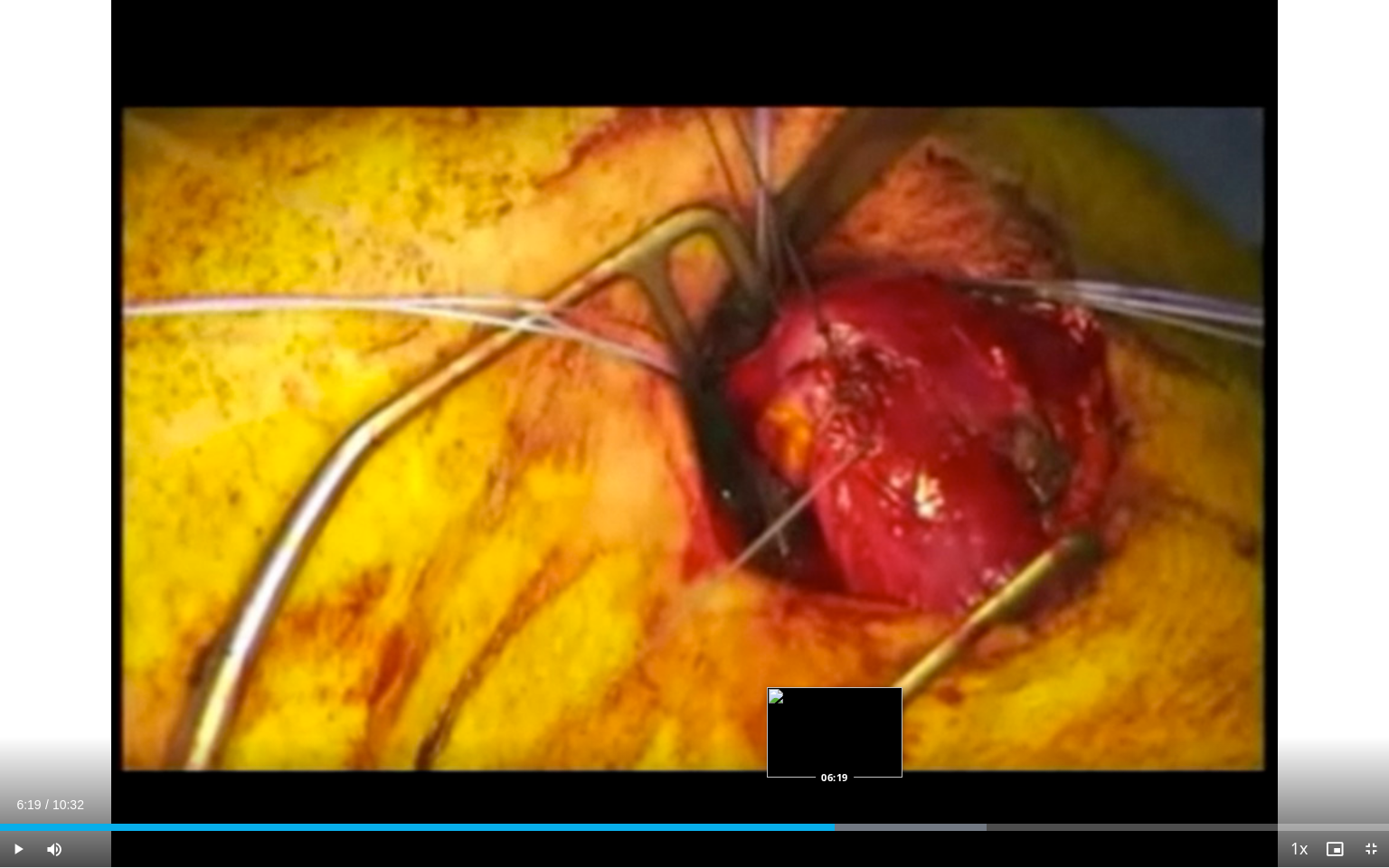
click at [835, 746] on div "Loaded : 71.04% 06:27 06:19" at bounding box center [694, 827] width 1389 height 7
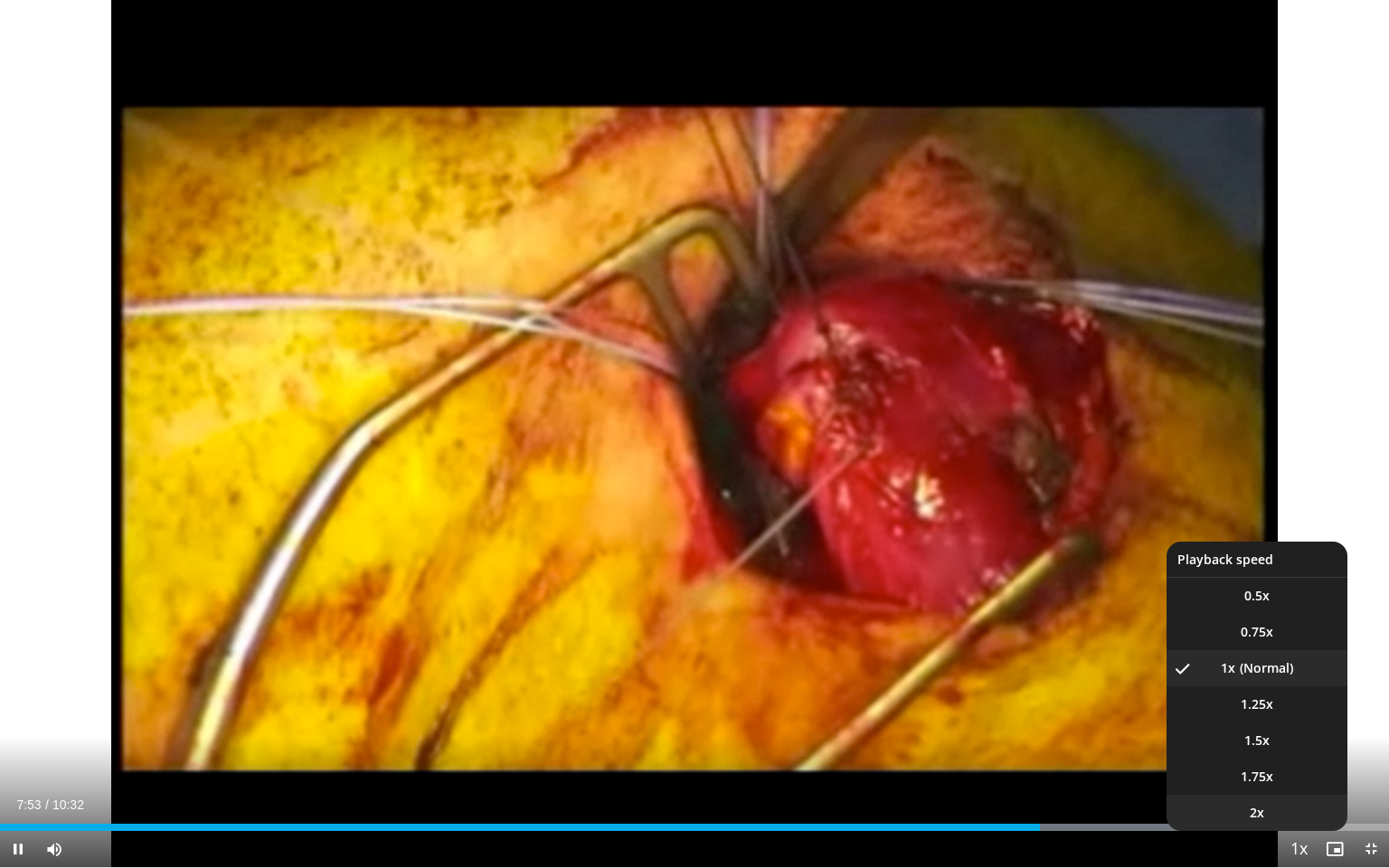
click at [1269, 746] on li "2x" at bounding box center [1256, 812] width 181 height 36
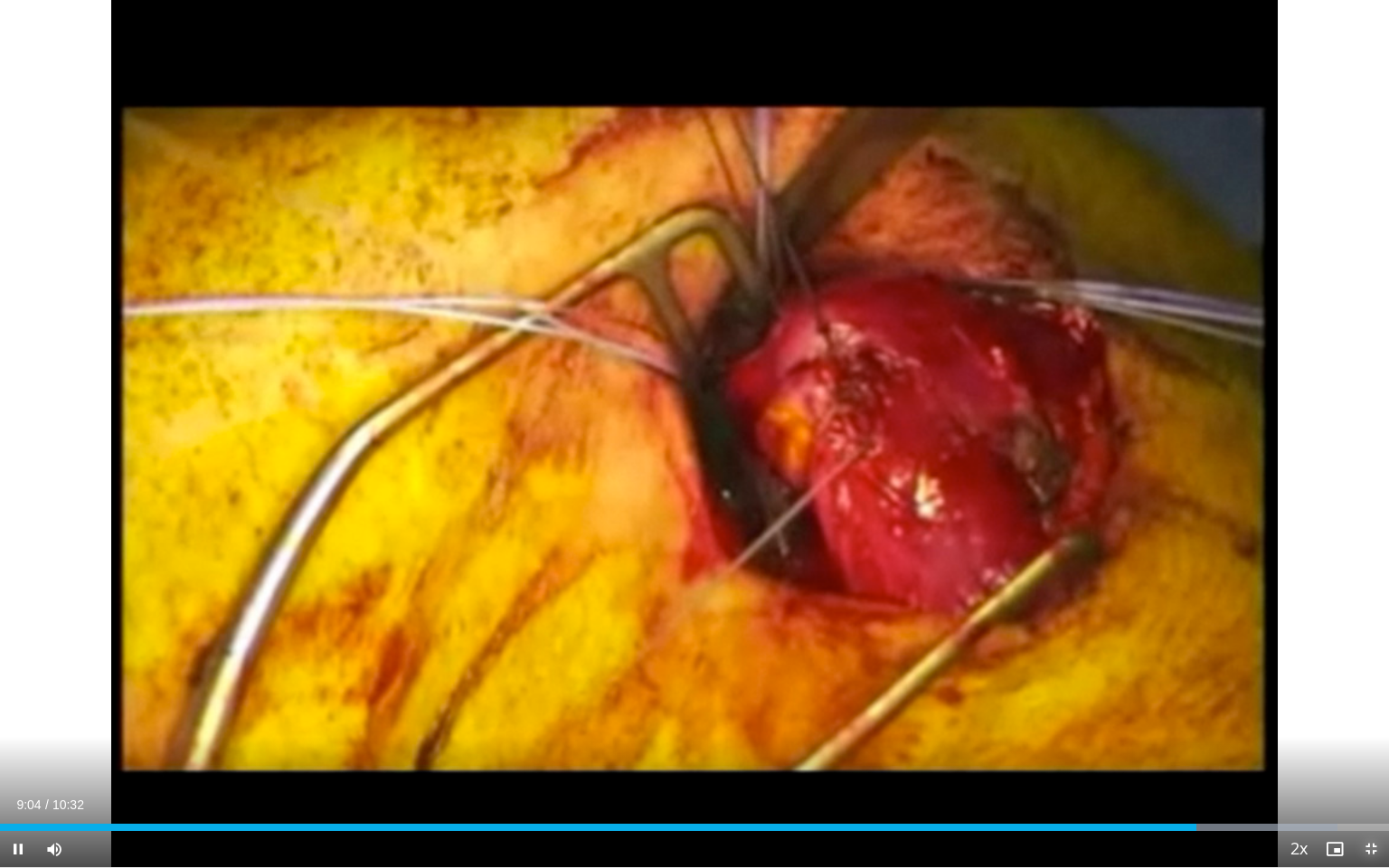
click at [1370, 746] on span "Video Player" at bounding box center [1370, 849] width 36 height 36
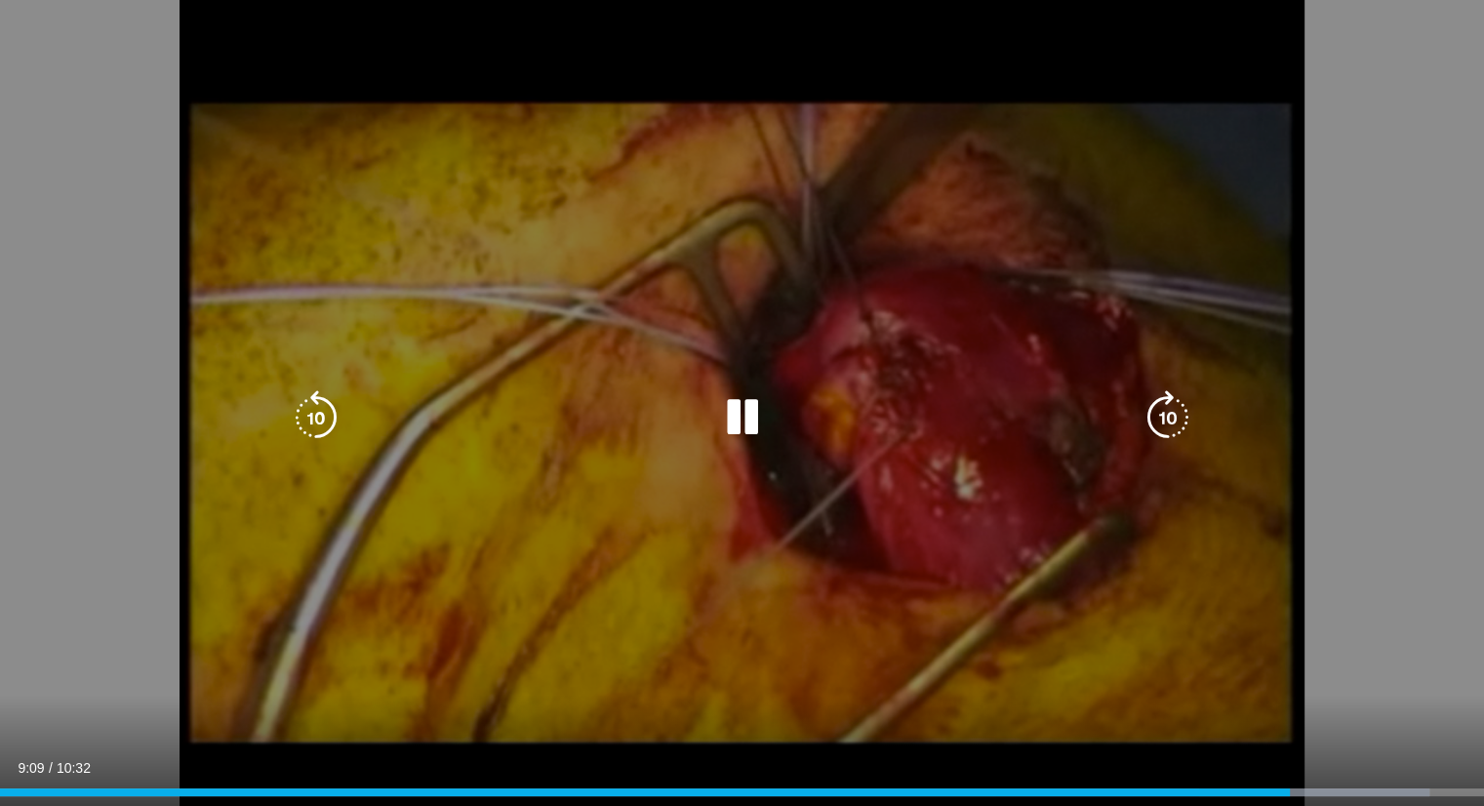
scroll to position [73, 0]
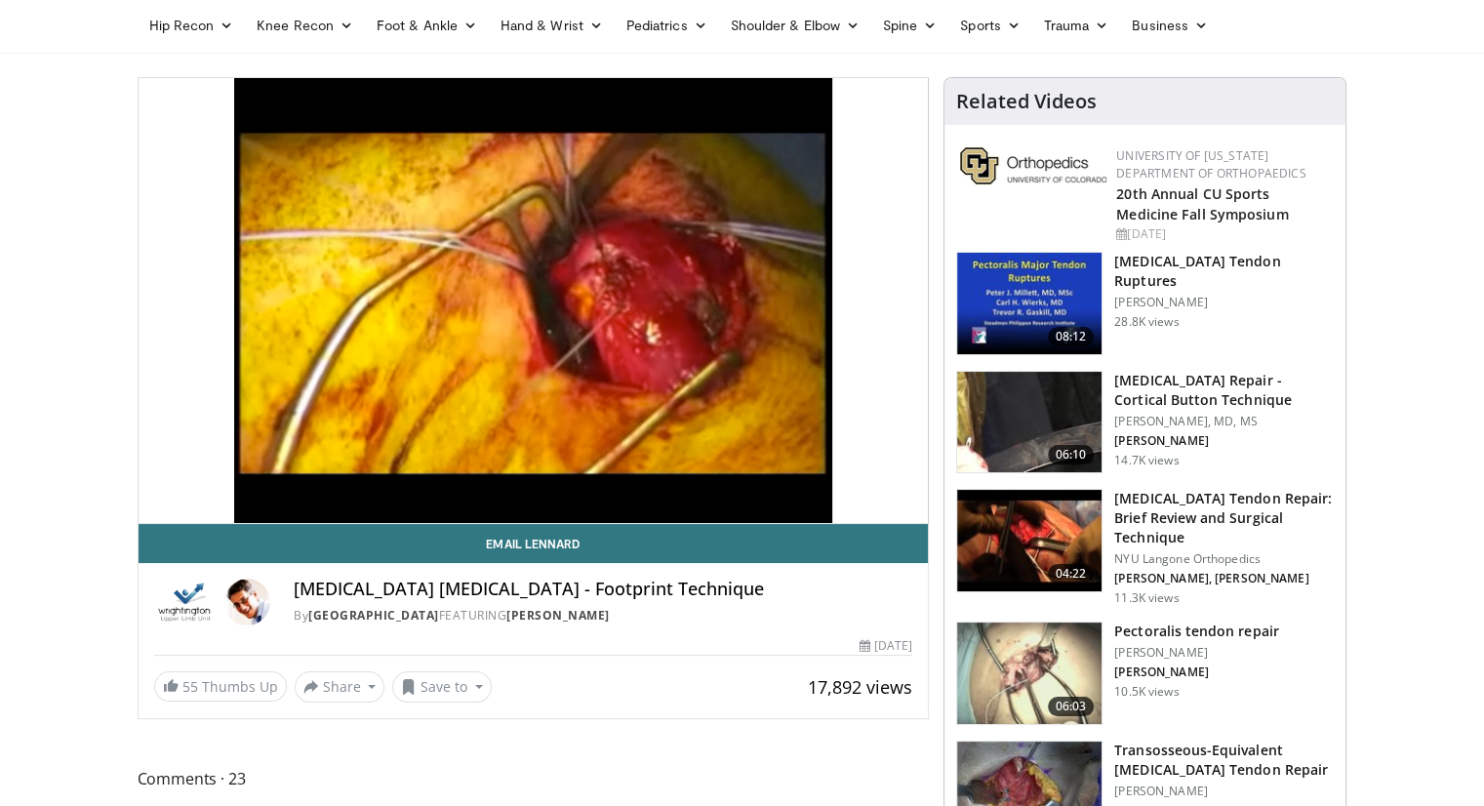
click at [1144, 280] on h3 "[MEDICAL_DATA] Tendon Ruptures" at bounding box center [1224, 271] width 220 height 39
